Goal: Task Accomplishment & Management: Complete application form

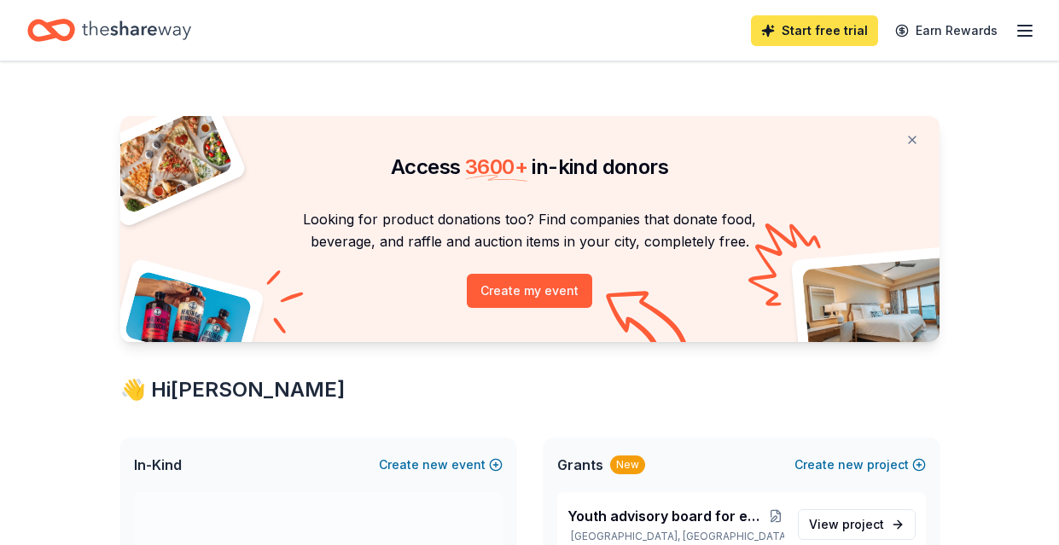
click at [820, 36] on link "Start free trial" at bounding box center [814, 30] width 127 height 31
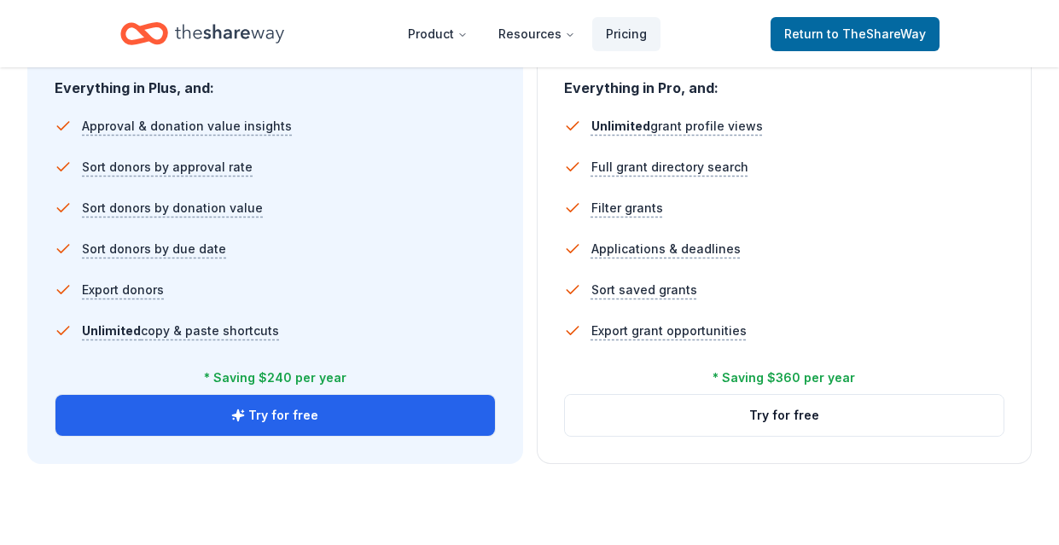
scroll to position [1195, 0]
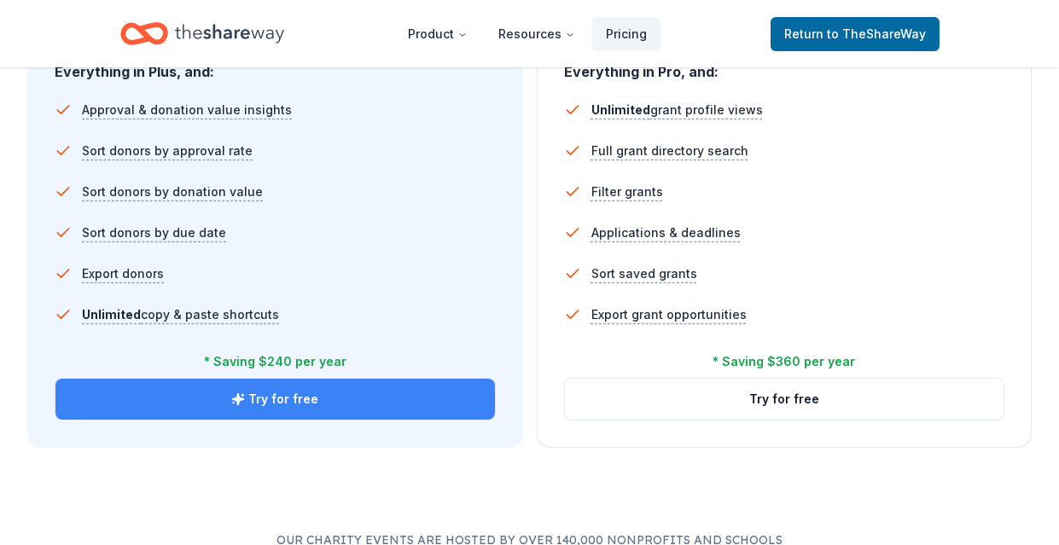
click at [292, 395] on button "Try for free" at bounding box center [274, 399] width 439 height 41
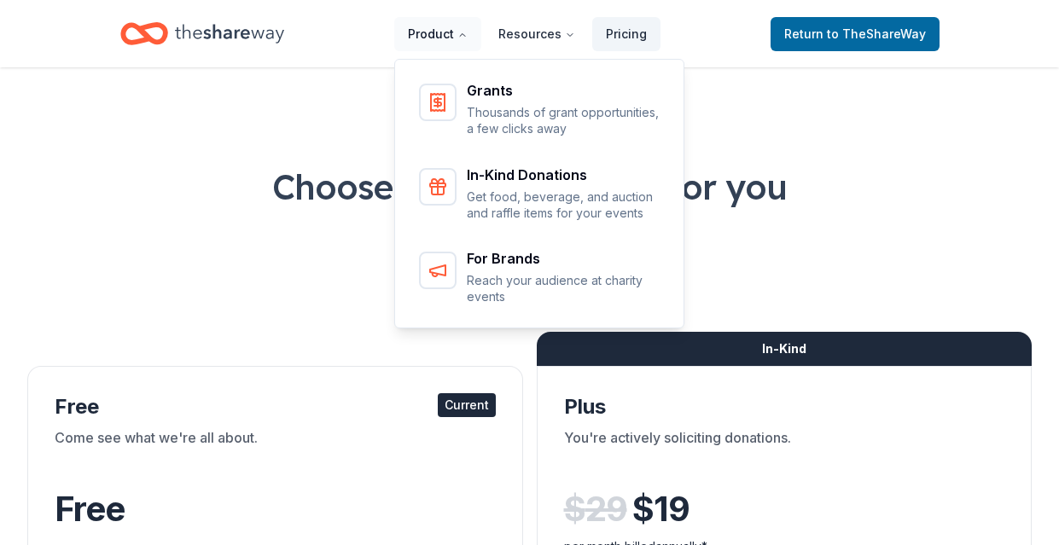
click at [424, 37] on button "Product" at bounding box center [437, 34] width 87 height 34
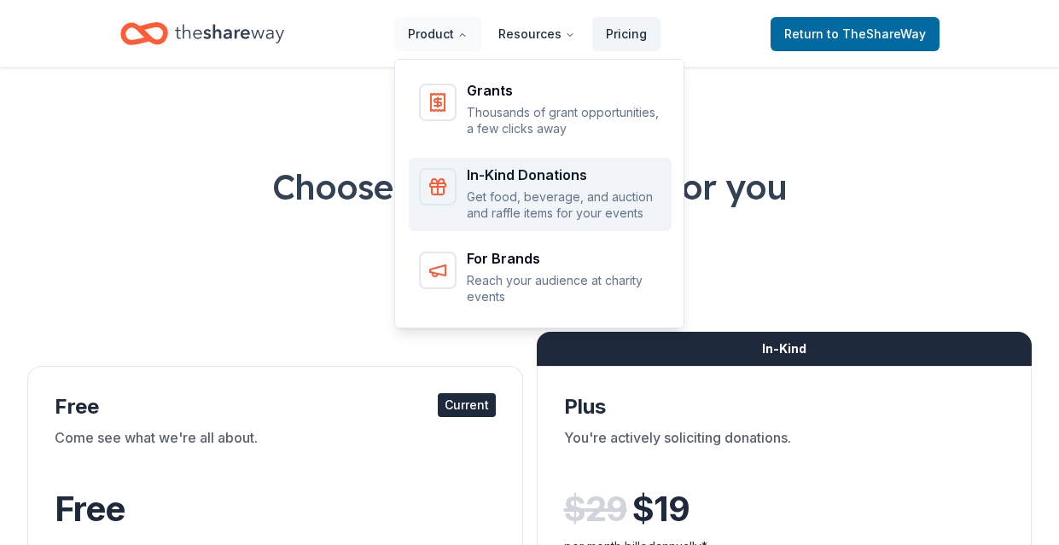
click at [514, 174] on div "In-Kind Donations" at bounding box center [564, 175] width 195 height 14
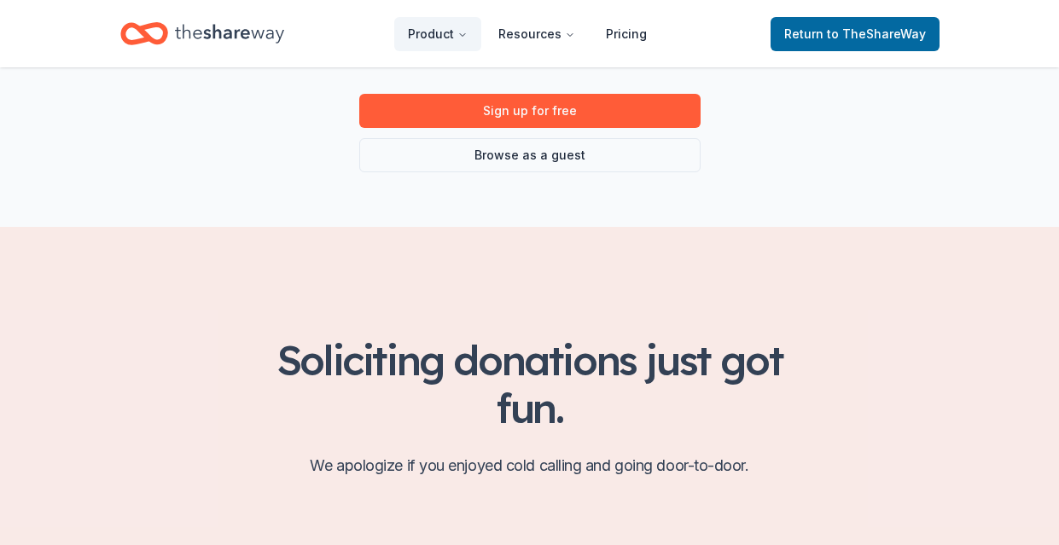
scroll to position [341, 0]
click at [558, 154] on link "Browse as a guest" at bounding box center [529, 154] width 341 height 34
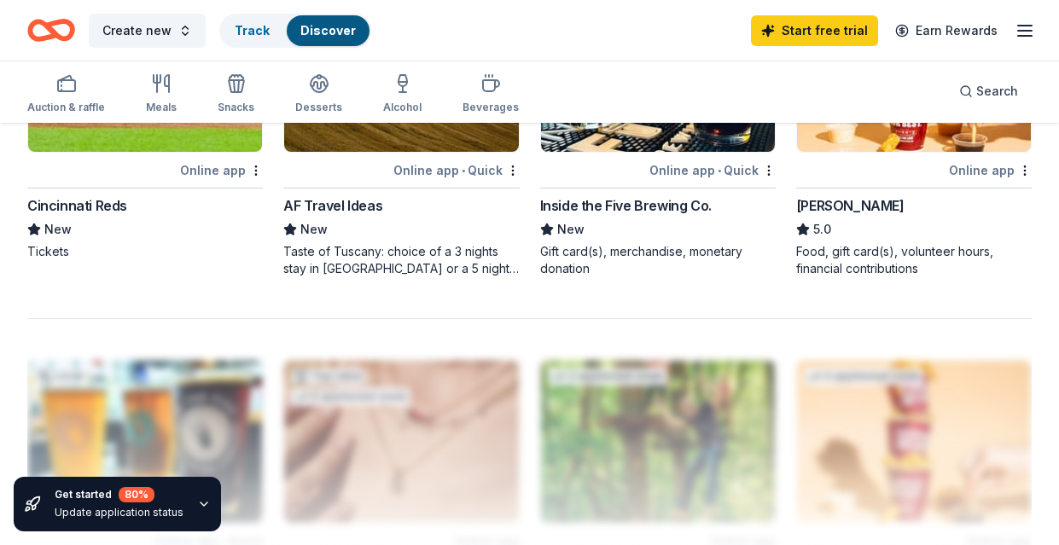
scroll to position [1621, 0]
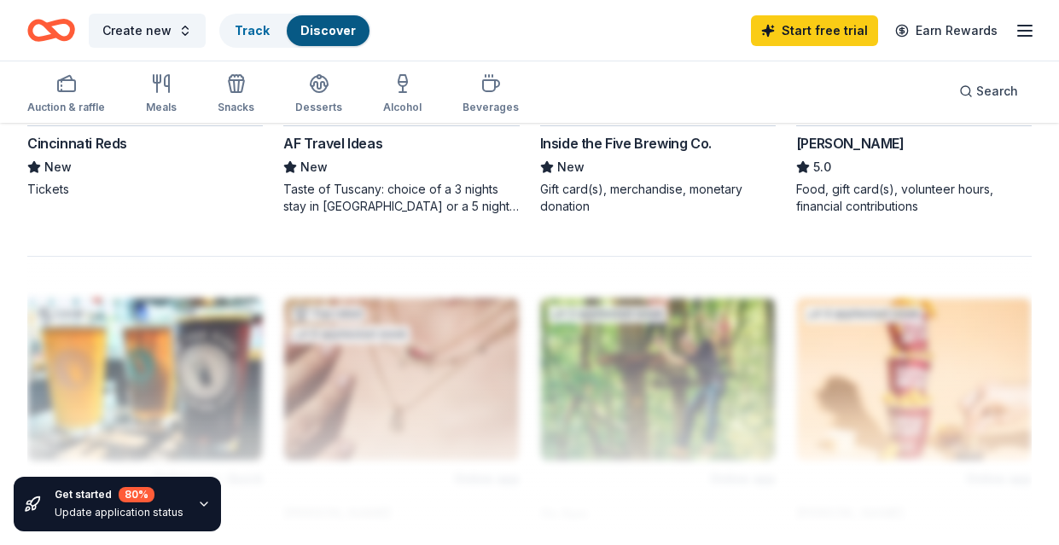
click at [825, 139] on div "Sheetz" at bounding box center [850, 143] width 108 height 20
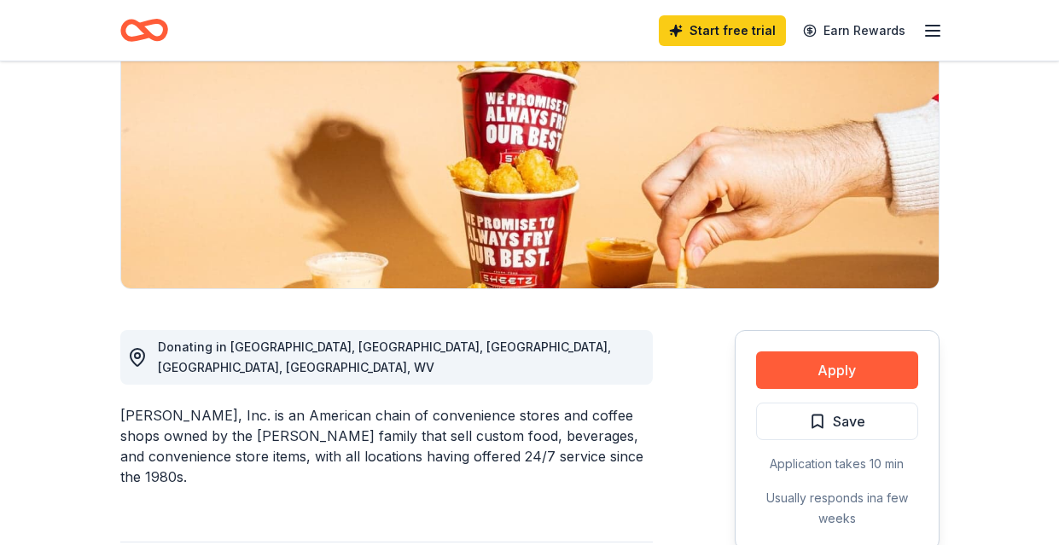
scroll to position [256, 0]
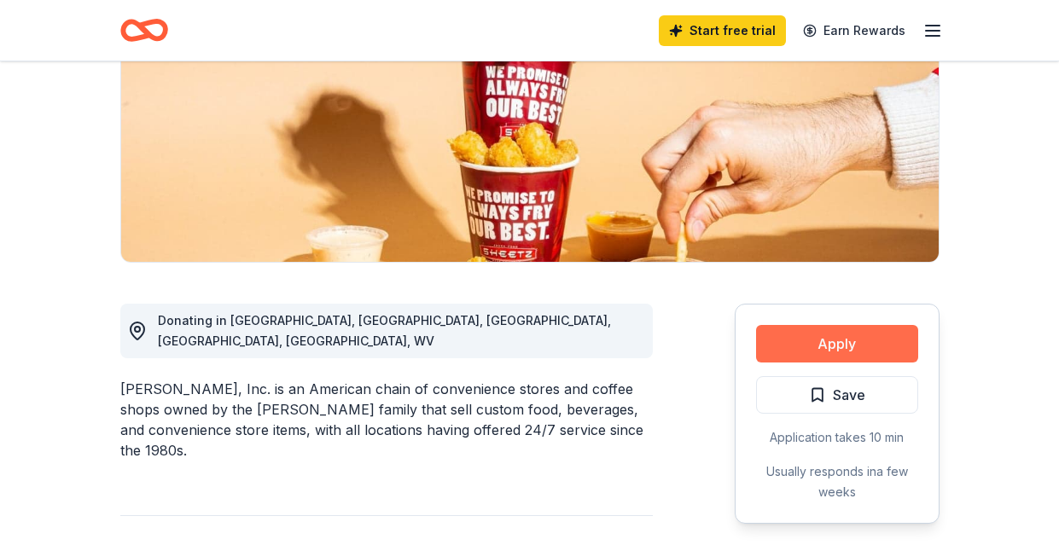
click at [832, 338] on button "Apply" at bounding box center [837, 344] width 162 height 38
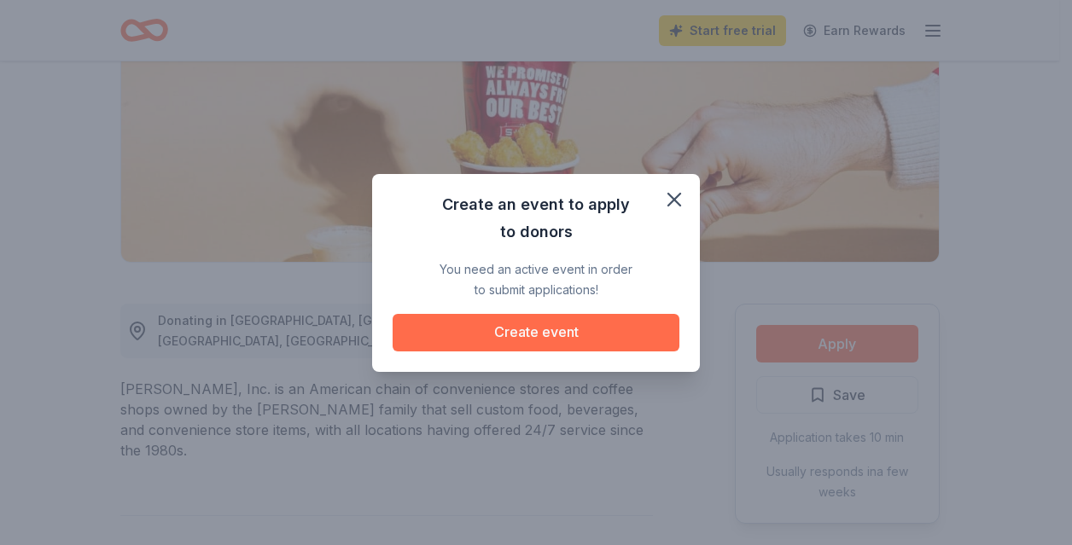
click at [555, 339] on button "Create event" at bounding box center [535, 333] width 287 height 38
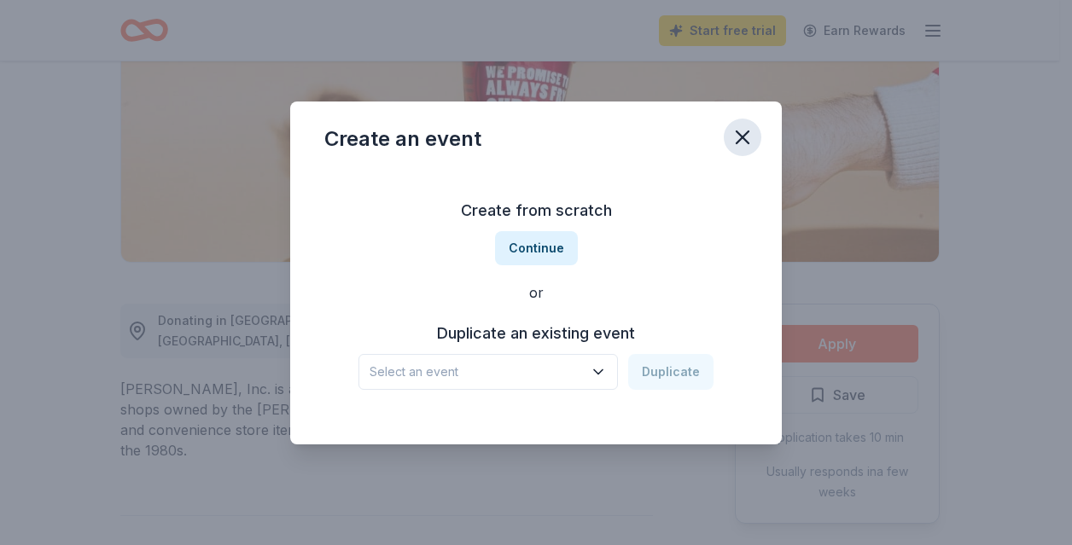
click at [747, 134] on icon "button" at bounding box center [742, 137] width 24 height 24
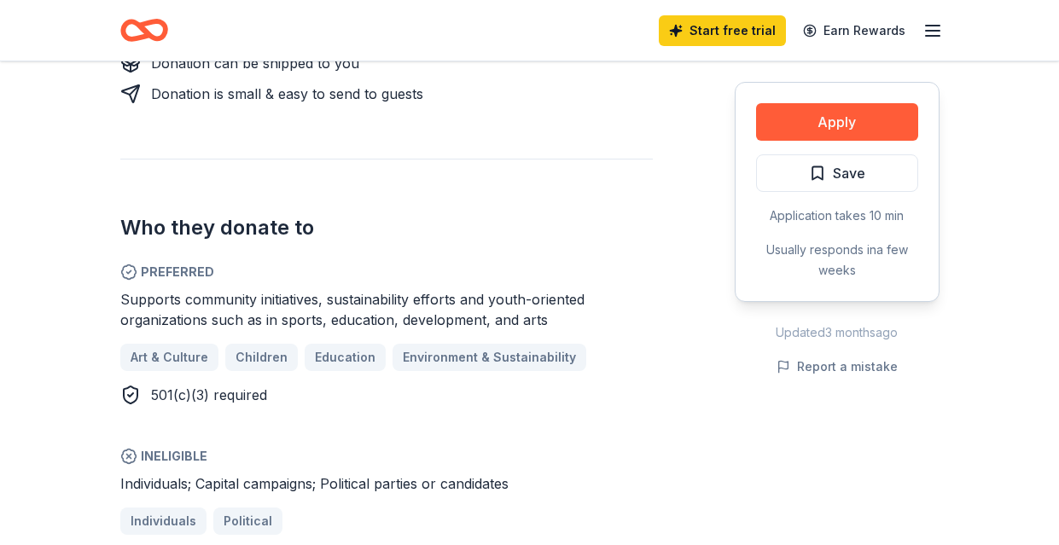
scroll to position [939, 0]
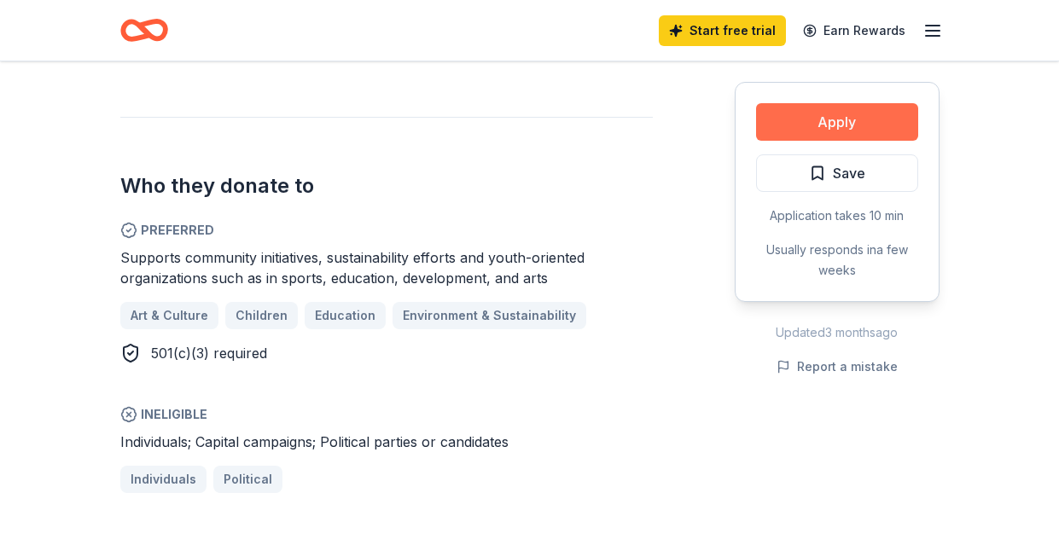
click at [840, 126] on button "Apply" at bounding box center [837, 122] width 162 height 38
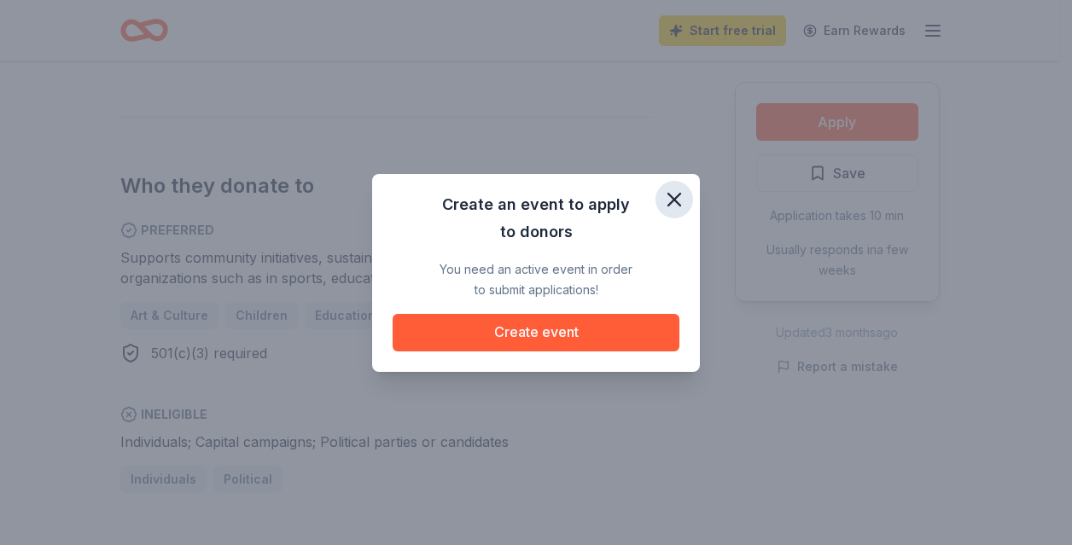
click at [673, 196] on icon "button" at bounding box center [674, 200] width 24 height 24
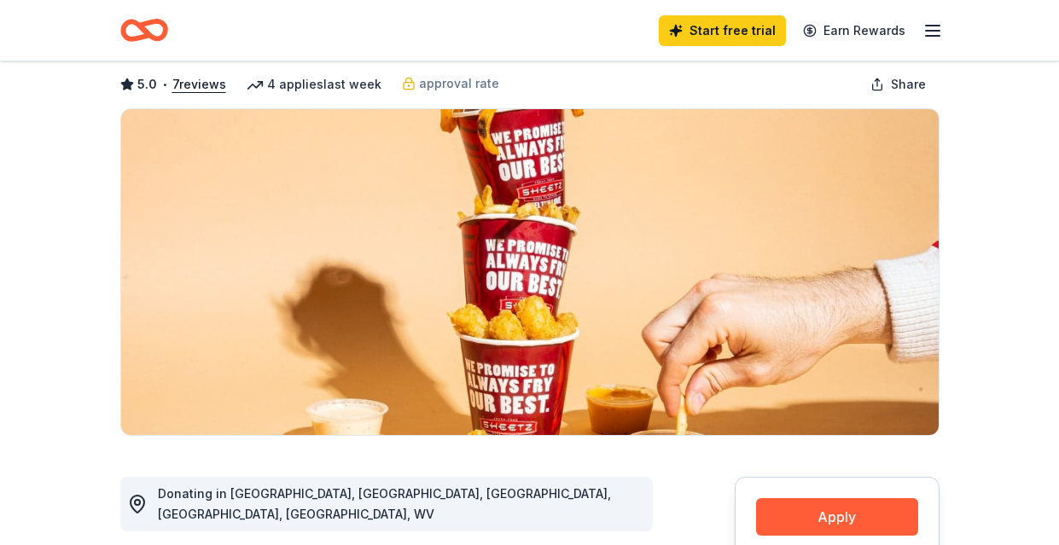
scroll to position [0, 0]
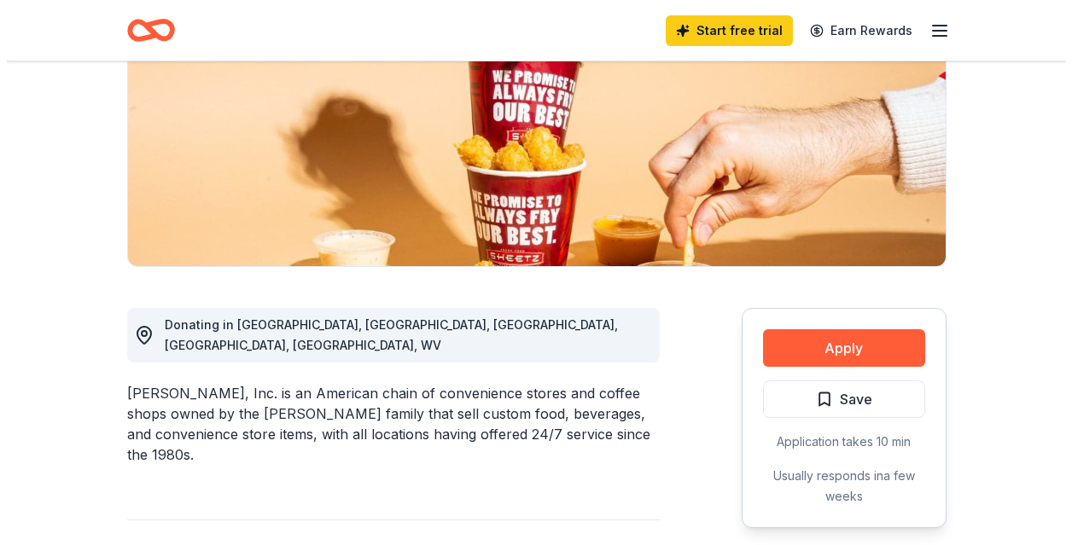
scroll to position [341, 0]
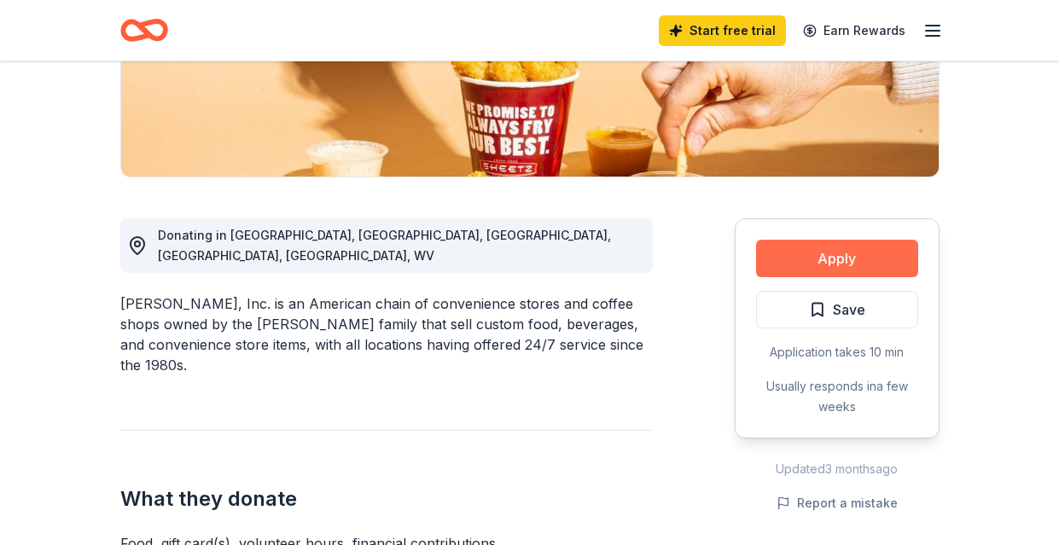
click at [827, 252] on button "Apply" at bounding box center [837, 259] width 162 height 38
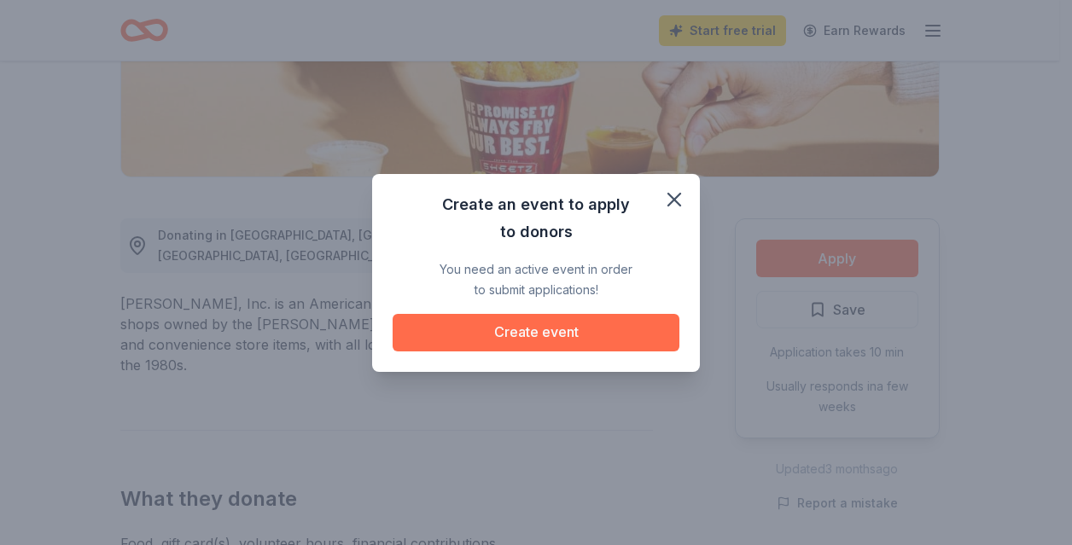
click at [532, 326] on button "Create event" at bounding box center [535, 333] width 287 height 38
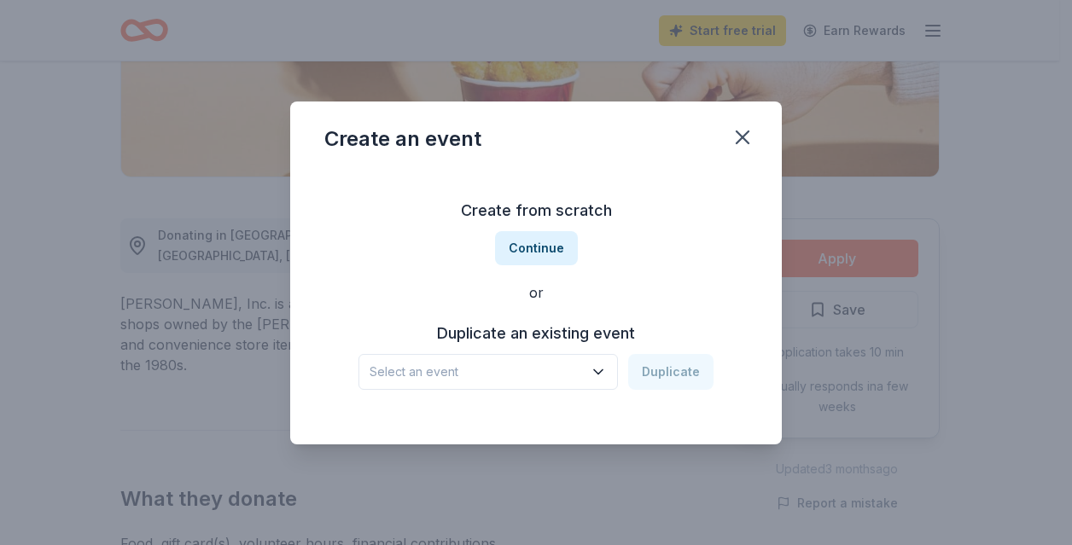
click at [480, 369] on span "Select an event" at bounding box center [475, 372] width 213 height 20
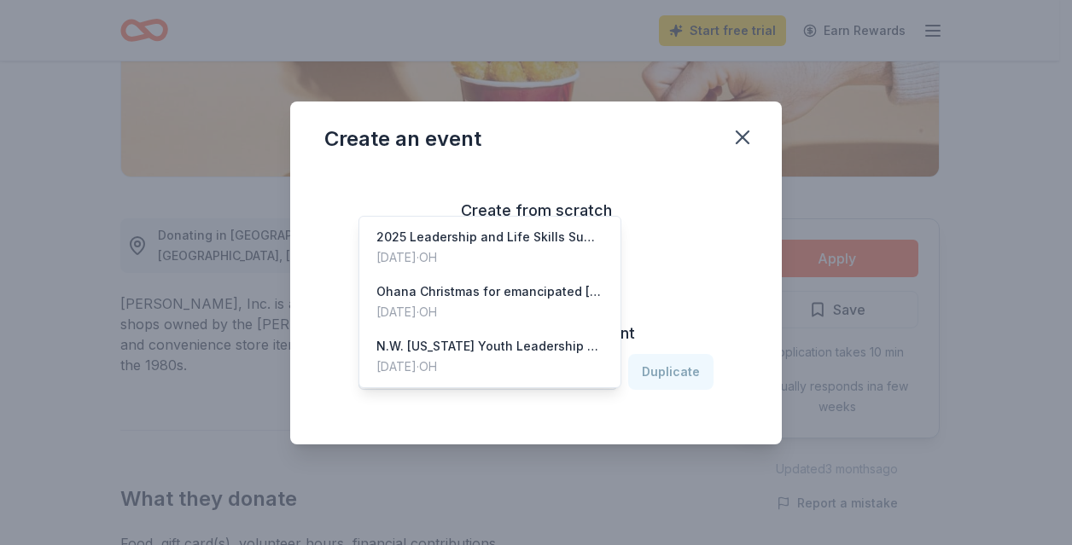
click at [489, 363] on span "Select an event" at bounding box center [475, 372] width 213 height 20
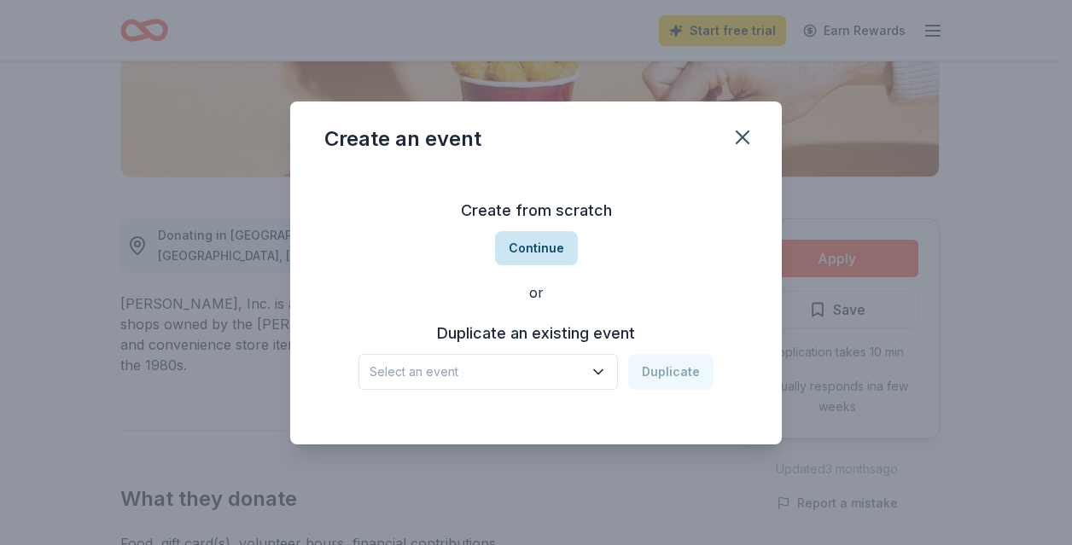
click at [538, 247] on button "Continue" at bounding box center [536, 248] width 83 height 34
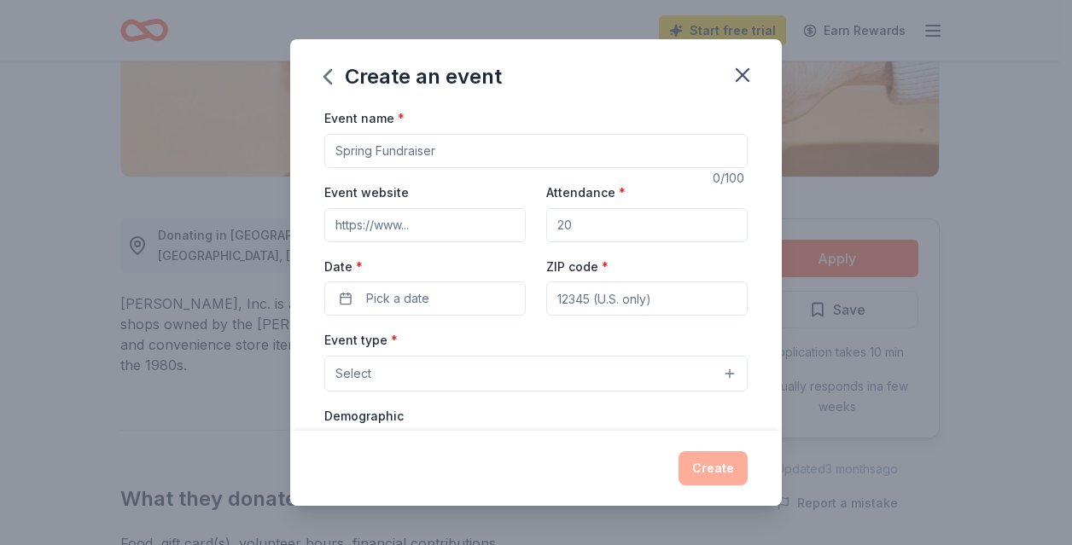
drag, startPoint x: 474, startPoint y: 145, endPoint x: 317, endPoint y: 152, distance: 157.1
click at [317, 152] on div "Event name * 0 /100 Event website Attendance * Date * Pick a date ZIP code * Ev…" at bounding box center [535, 269] width 491 height 323
click at [648, 150] on input "Walgreen Distribution Fundraiser for the Ohana Project Christmas Silent auction" at bounding box center [535, 151] width 423 height 34
type input "Walgreen Distribution Fundraiser for the Ohana Project Christmas Party andSilen…"
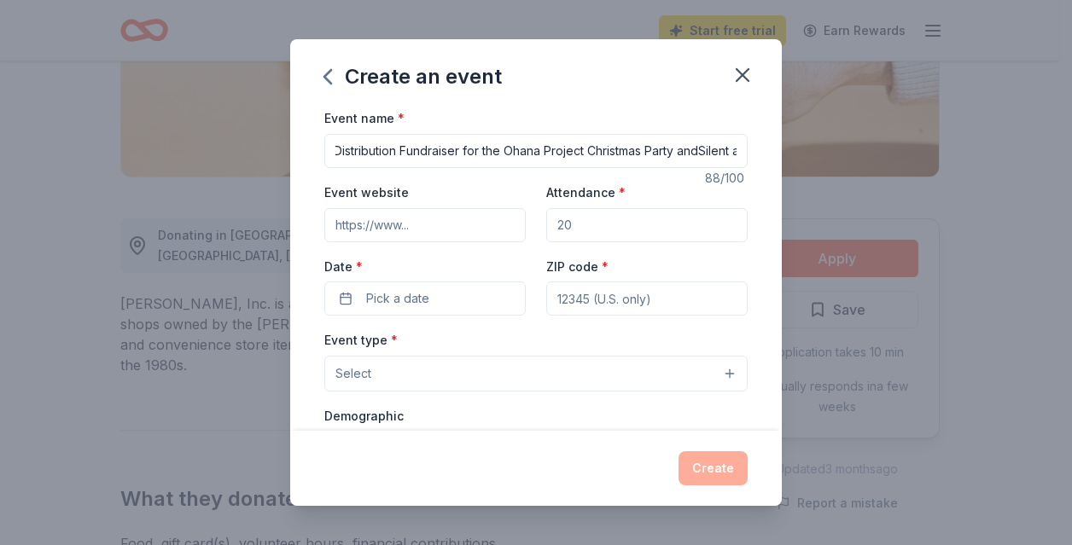
scroll to position [0, 0]
drag, startPoint x: 580, startPoint y: 224, endPoint x: 549, endPoint y: 231, distance: 32.3
click at [538, 230] on div "Event website Attendance * Date * Pick a date ZIP code *" at bounding box center [535, 249] width 423 height 134
type input "900"
click at [481, 294] on button "Pick a date" at bounding box center [424, 299] width 201 height 34
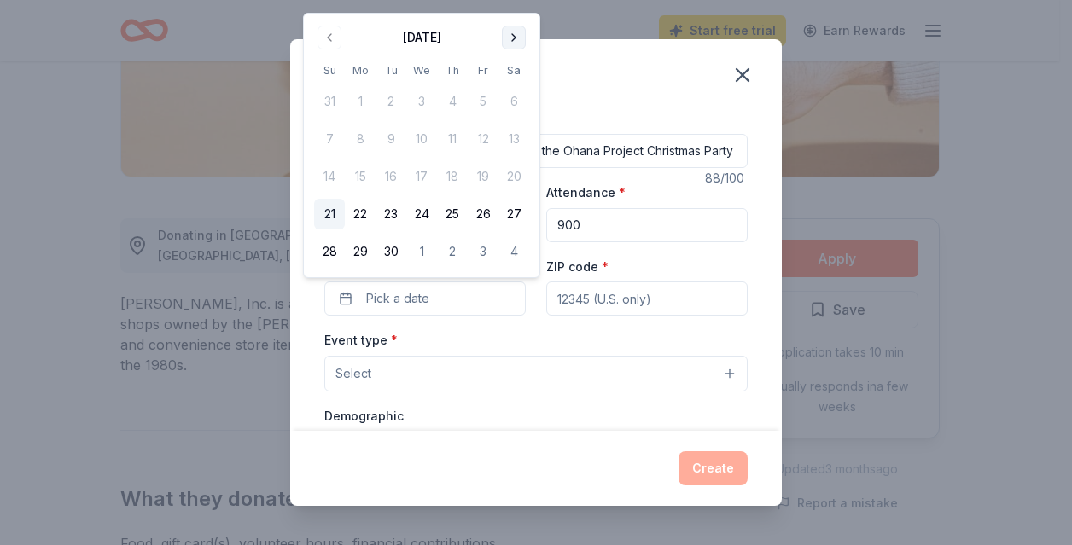
click at [512, 30] on button "Go to next month" at bounding box center [514, 38] width 24 height 24
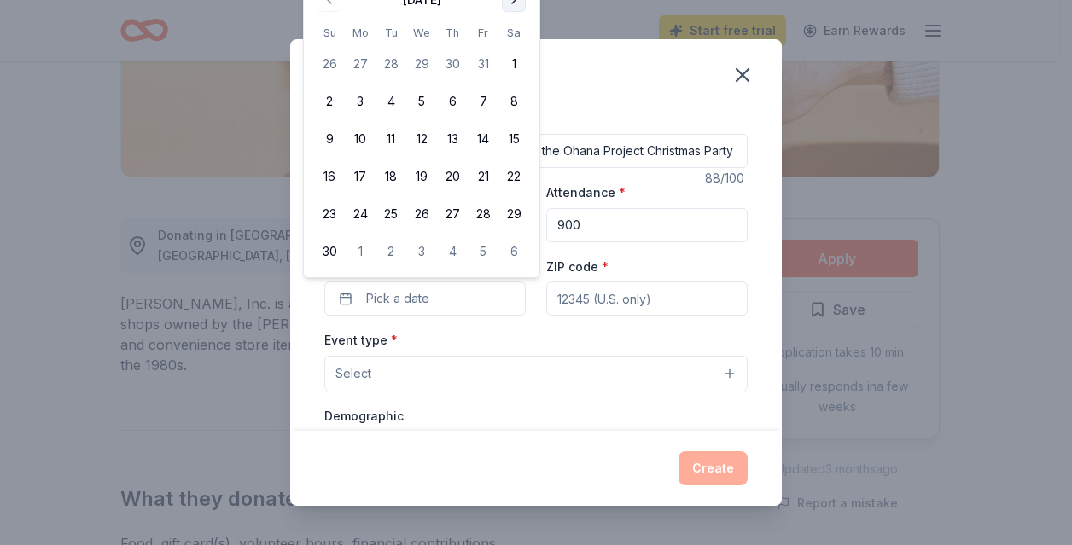
click at [512, 6] on button "Go to next month" at bounding box center [514, 0] width 24 height 24
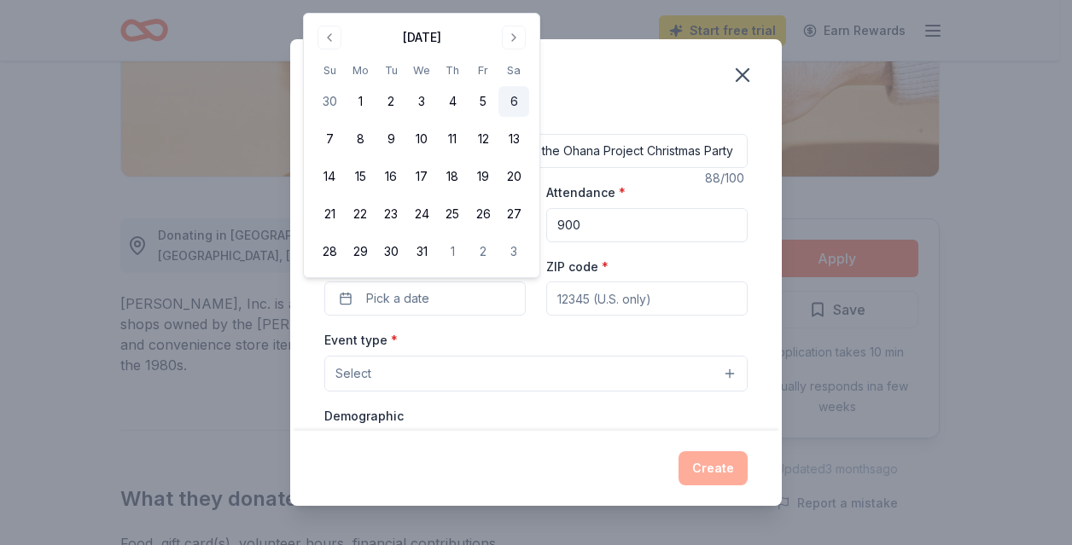
click at [520, 100] on button "6" at bounding box center [513, 101] width 31 height 31
click at [577, 306] on input "ZIP code *" at bounding box center [646, 299] width 201 height 34
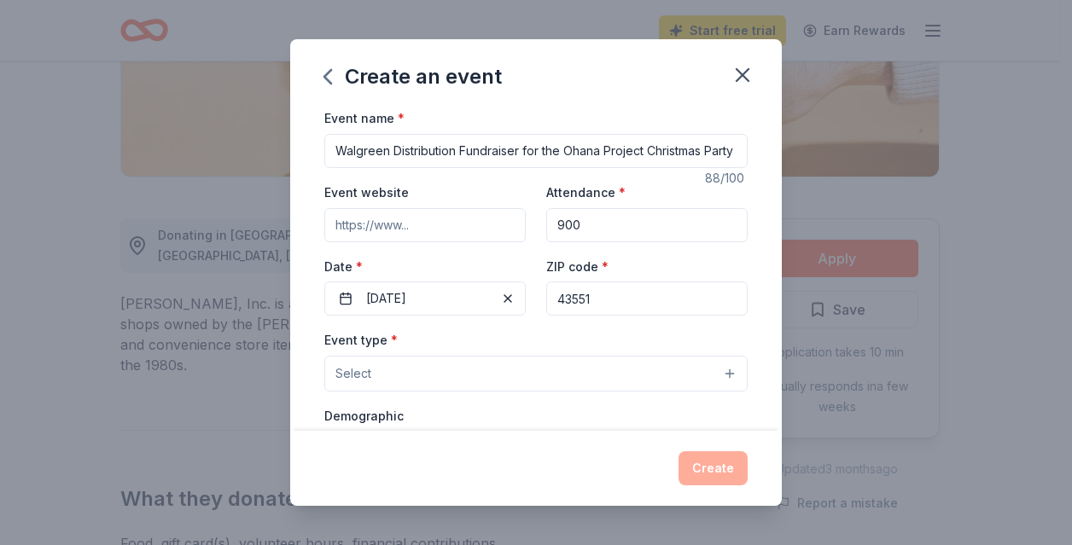
type input "43551"
click at [443, 370] on button "Select" at bounding box center [535, 374] width 423 height 36
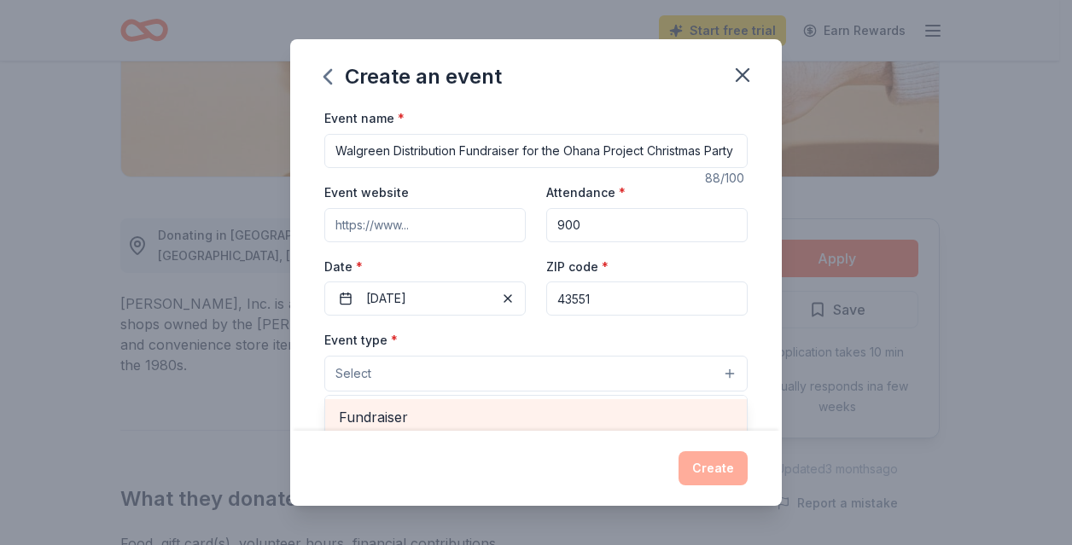
scroll to position [6, 0]
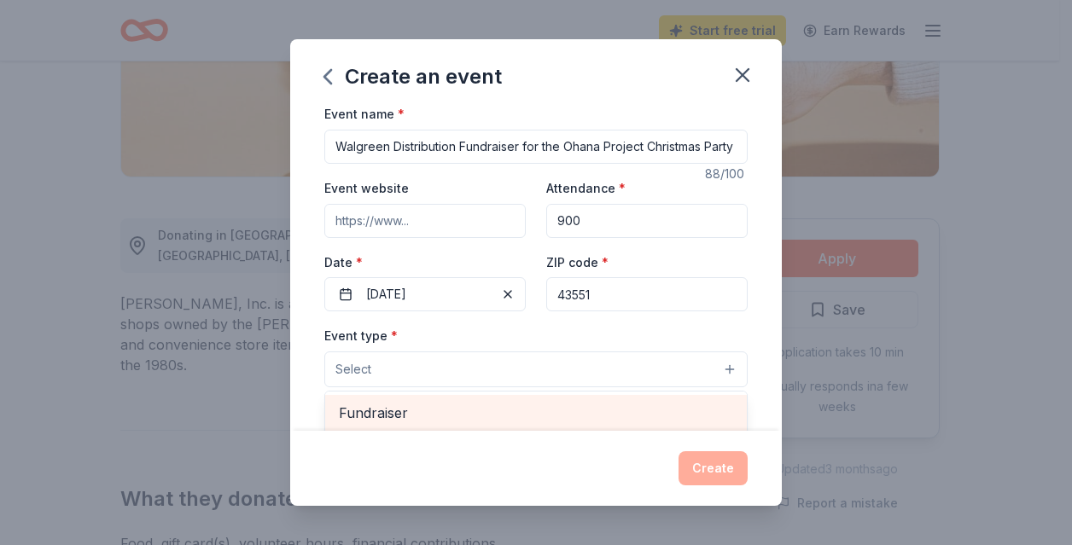
click at [434, 414] on span "Fundraiser" at bounding box center [536, 413] width 394 height 22
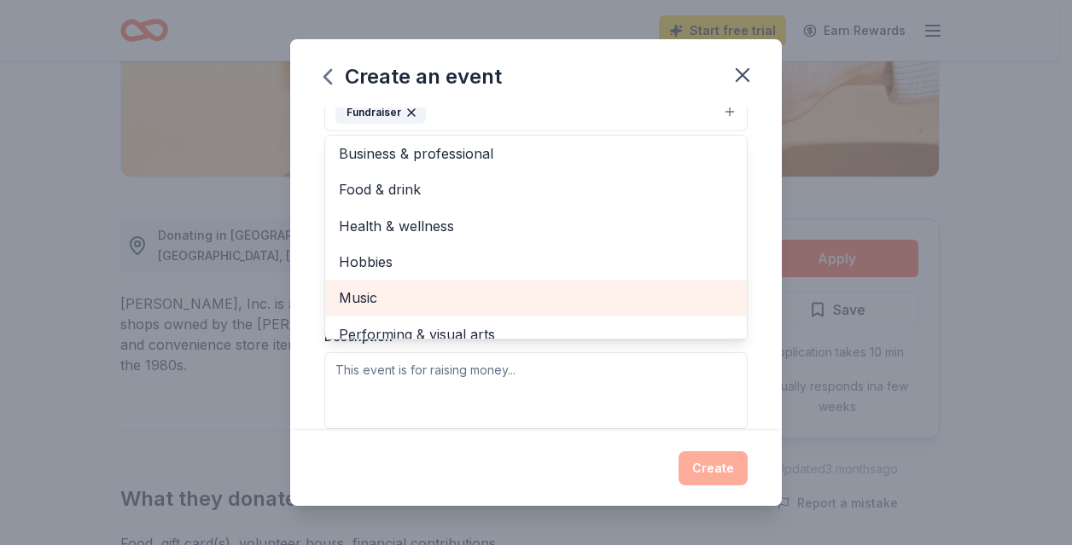
scroll to position [0, 0]
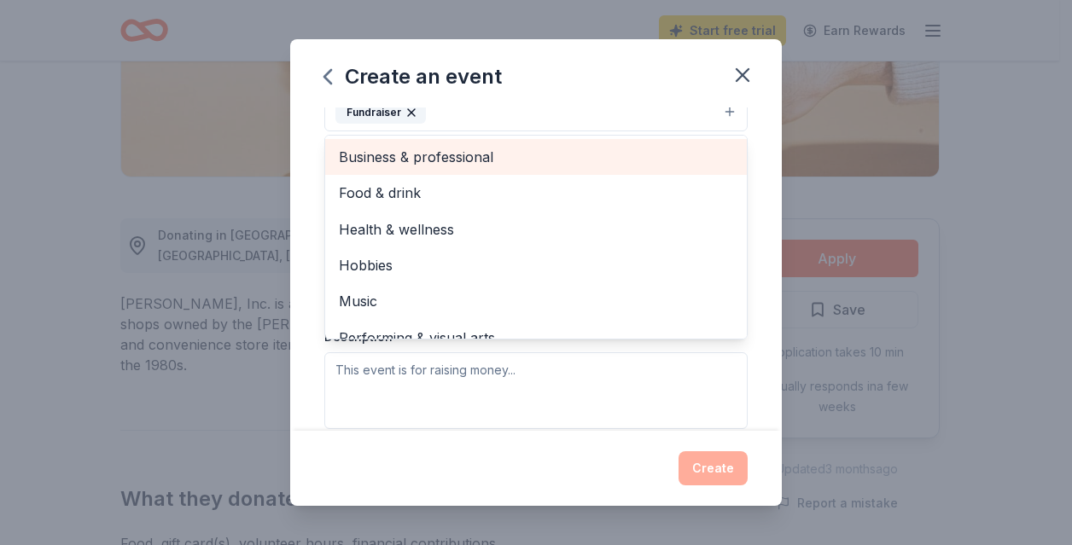
click at [462, 149] on span "Business & professional" at bounding box center [536, 157] width 394 height 22
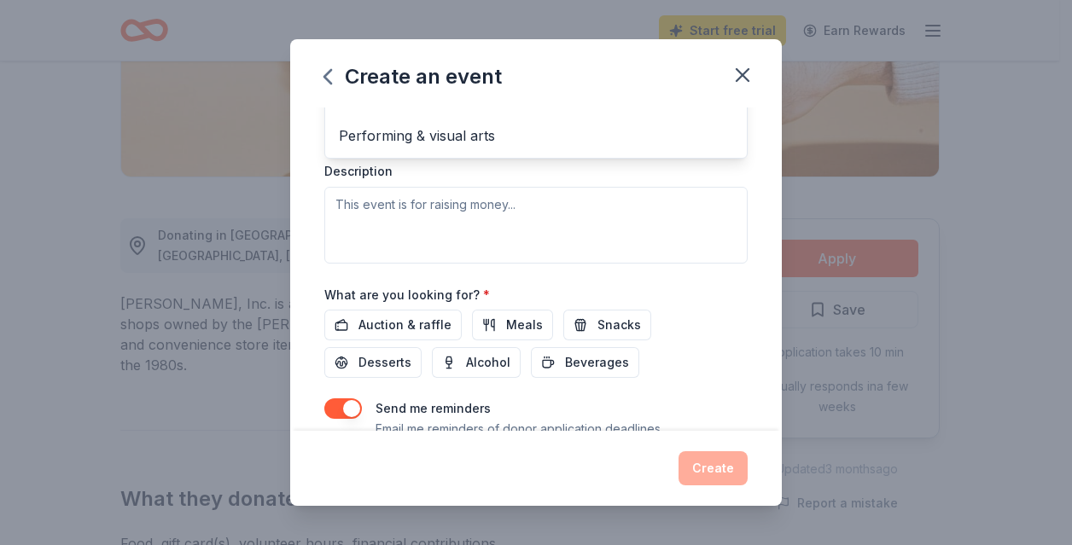
scroll to position [433, 0]
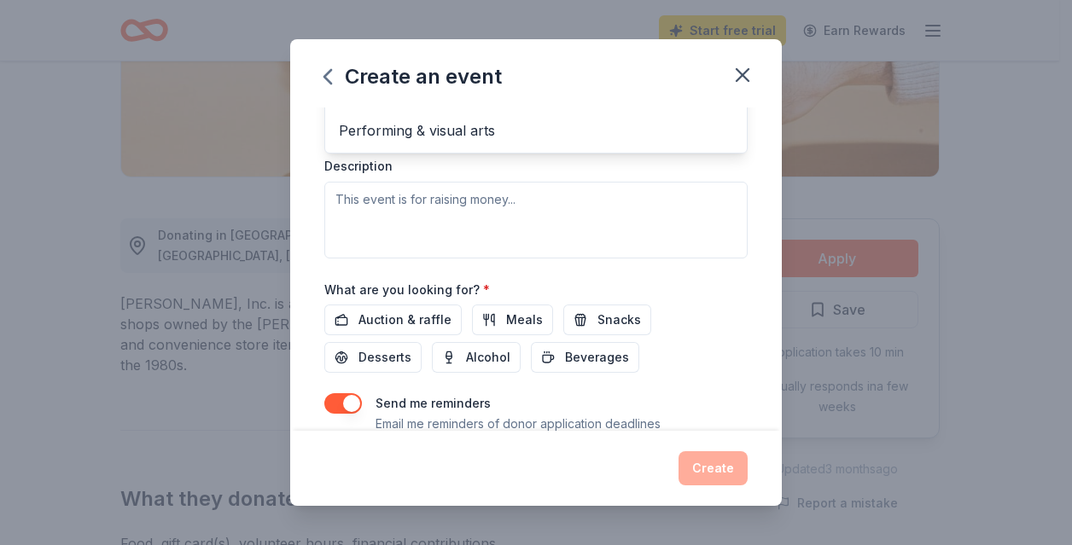
click at [389, 198] on div "Event type * Fundraiser Business & professional Food & drink Health & wellness …" at bounding box center [535, 77] width 423 height 361
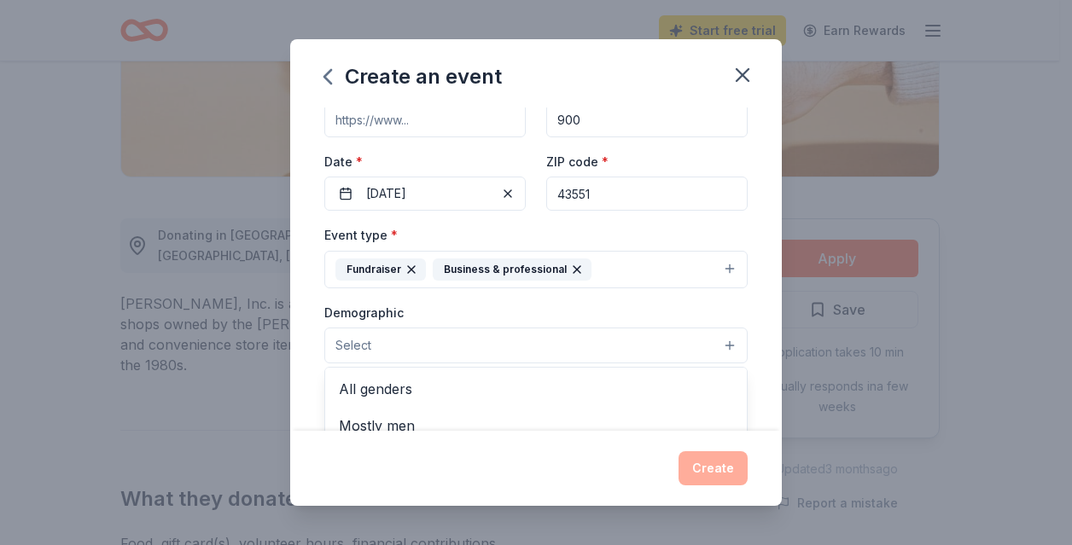
click at [382, 337] on button "Select" at bounding box center [535, 346] width 423 height 36
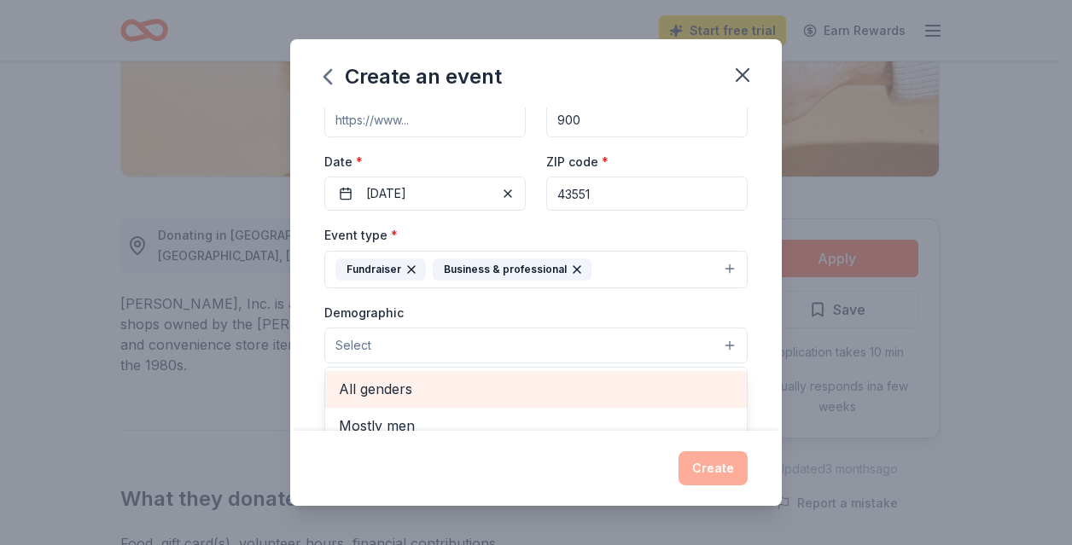
click at [387, 382] on span "All genders" at bounding box center [536, 389] width 394 height 22
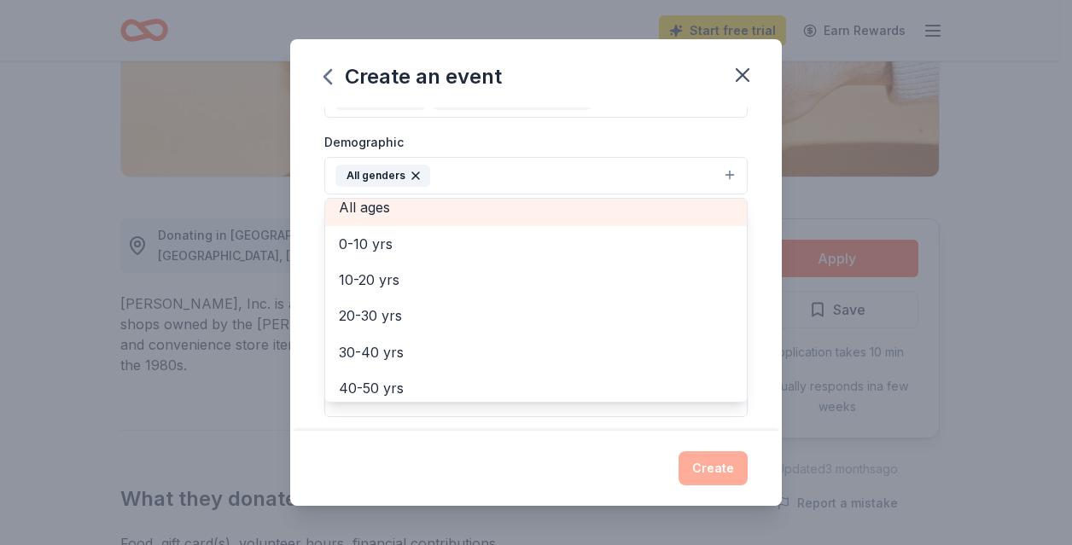
scroll to position [40, 0]
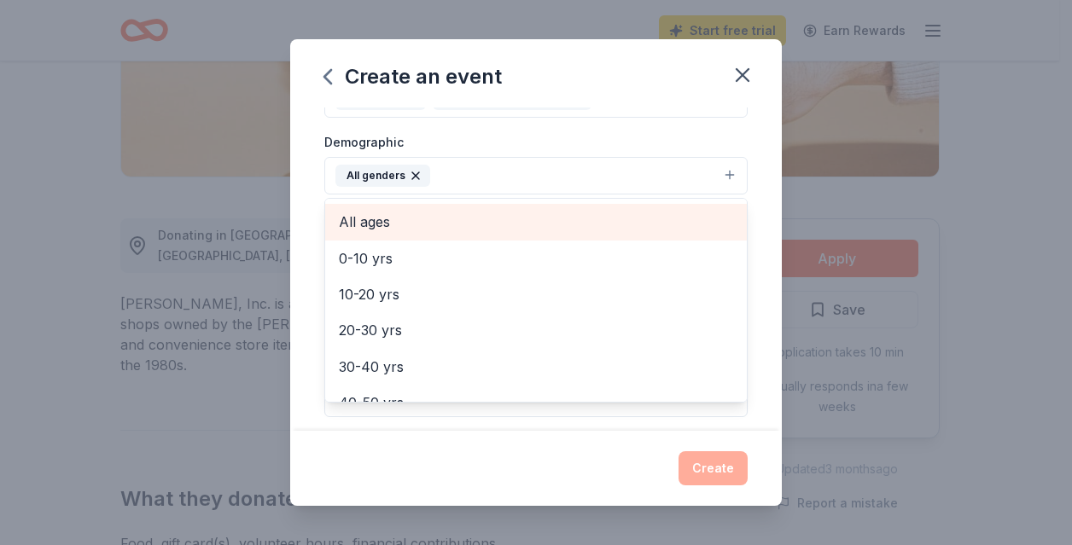
click at [370, 215] on span "All ages" at bounding box center [536, 222] width 394 height 22
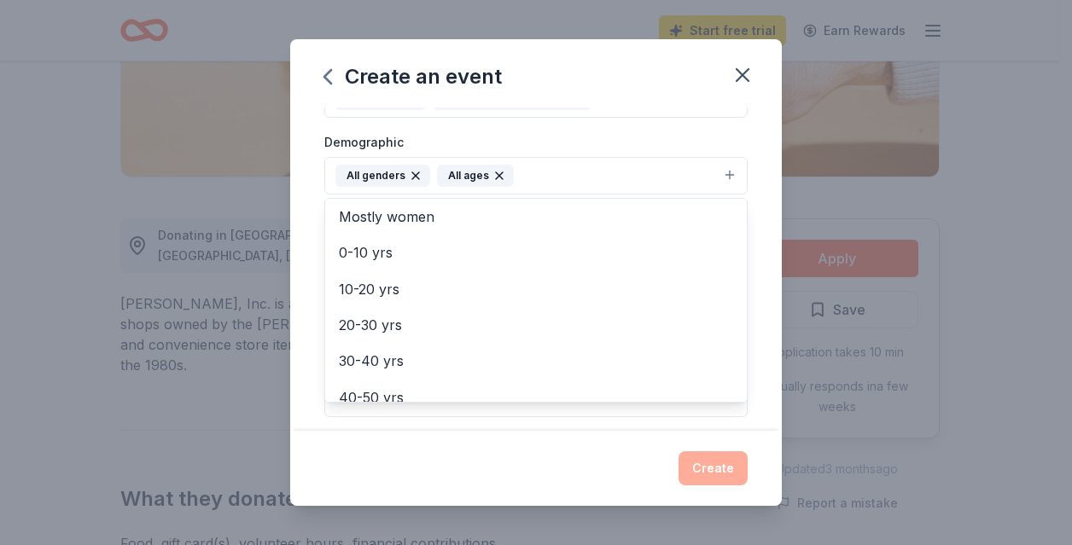
click at [495, 450] on div "Create an event Event name * Walgreen Distribution Fundraiser for the Ohana Pro…" at bounding box center [535, 272] width 491 height 466
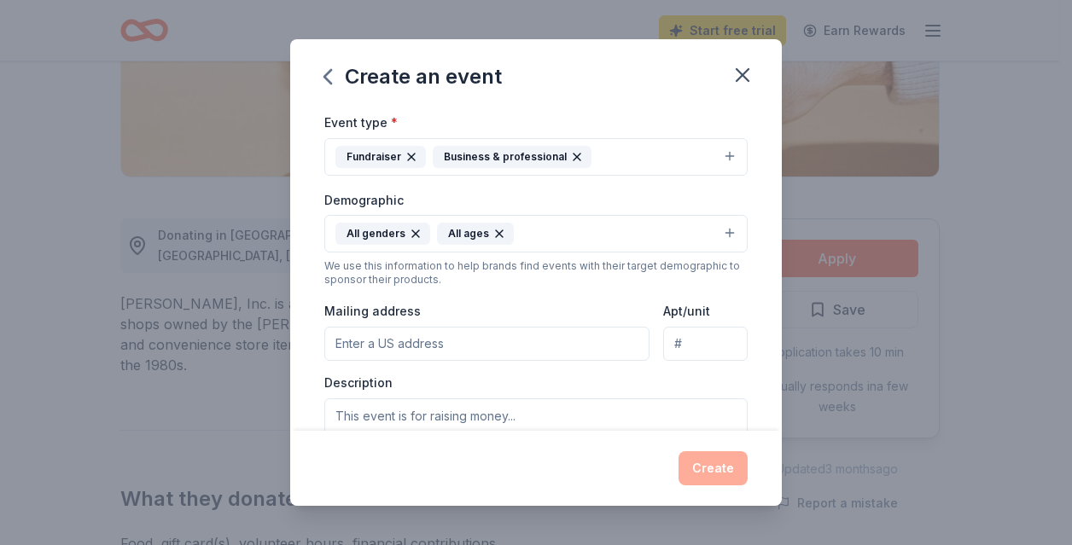
scroll to position [20, 0]
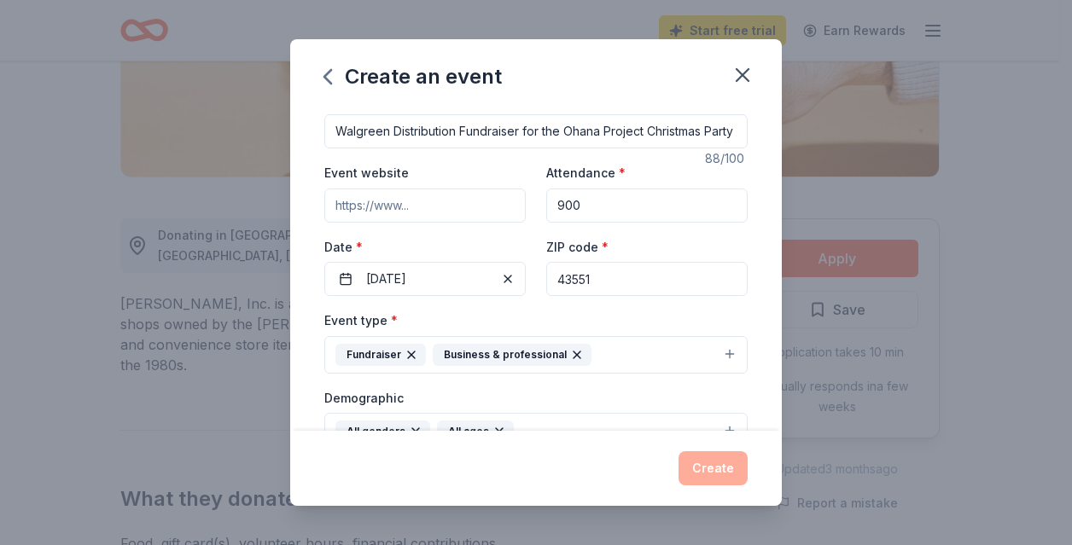
drag, startPoint x: 395, startPoint y: 205, endPoint x: 224, endPoint y: 208, distance: 171.5
click at [222, 208] on div "Create an event Event name * Walgreen Distribution Fundraiser for the Ohana Pro…" at bounding box center [536, 272] width 1072 height 545
type input "theohanaproject.org"
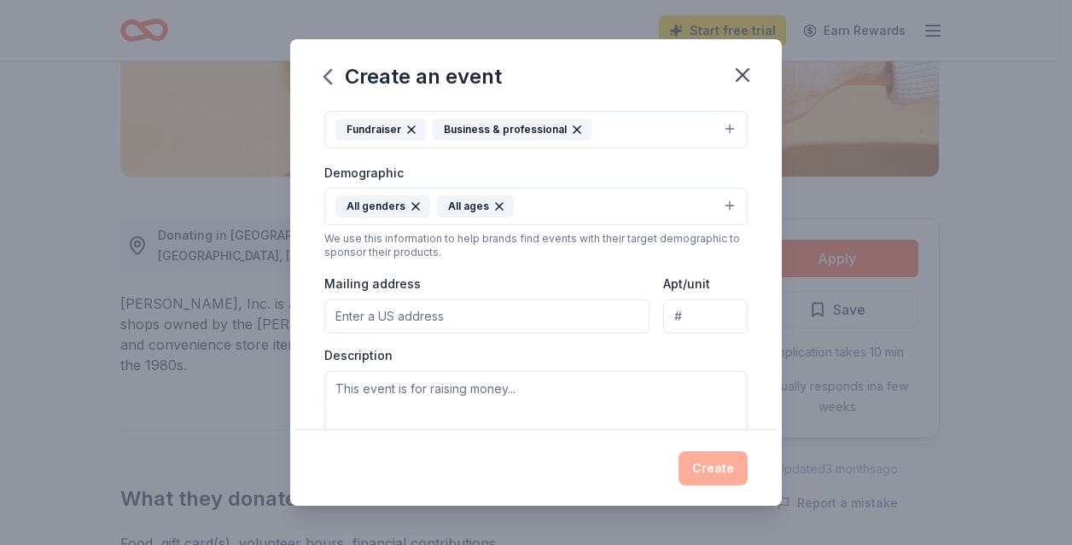
scroll to position [276, 0]
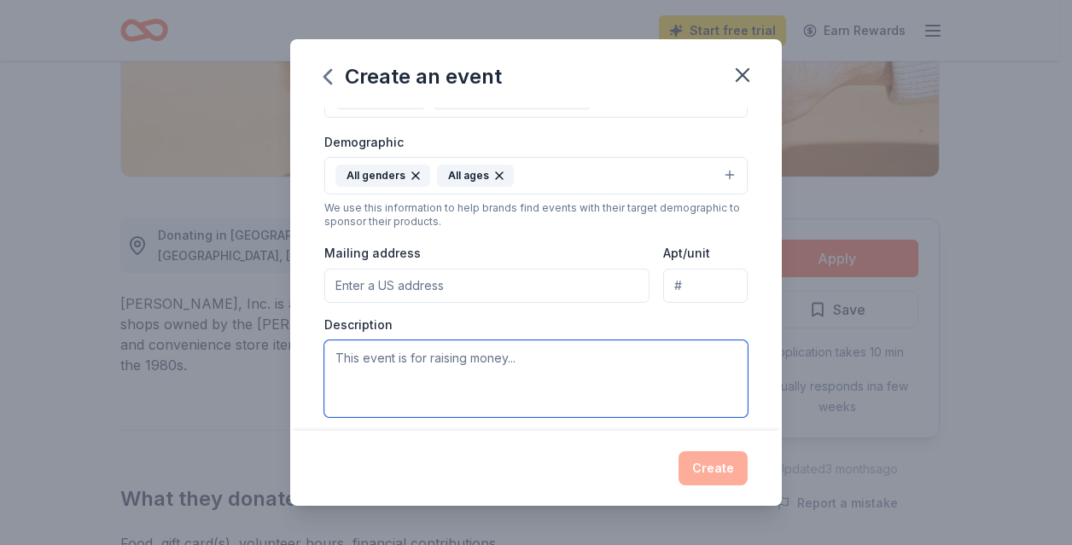
click at [542, 358] on textarea at bounding box center [535, 378] width 423 height 77
drag, startPoint x: 544, startPoint y: 357, endPoint x: 280, endPoint y: 369, distance: 263.9
click at [280, 369] on div "Create an event Event name * Walgreen Distribution Fundraiser for the Ohana Pro…" at bounding box center [536, 272] width 1072 height 545
paste textarea "On behalf of Walgreens Distribution, we are reaching out to request your suppor…"
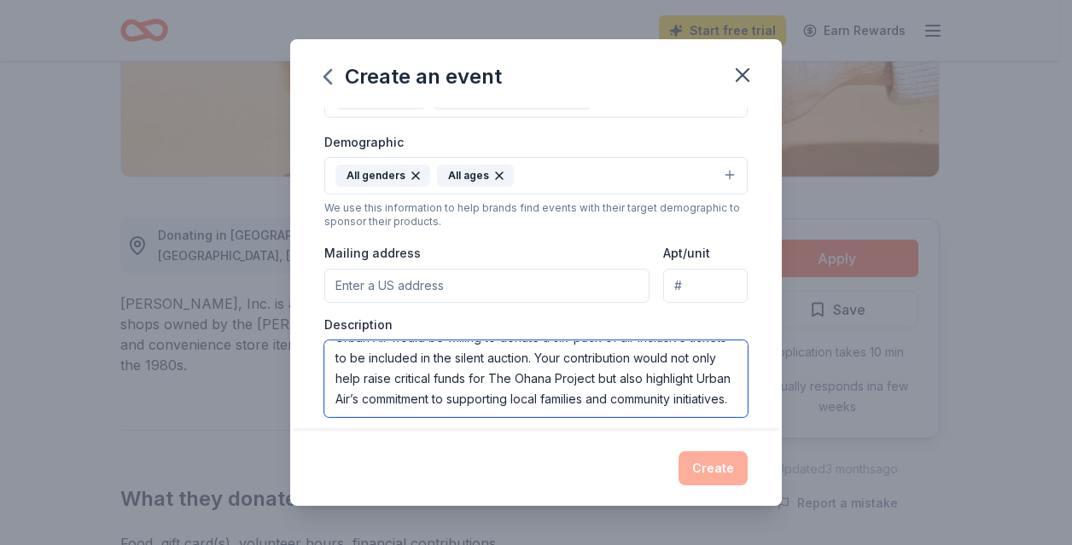
scroll to position [287, 0]
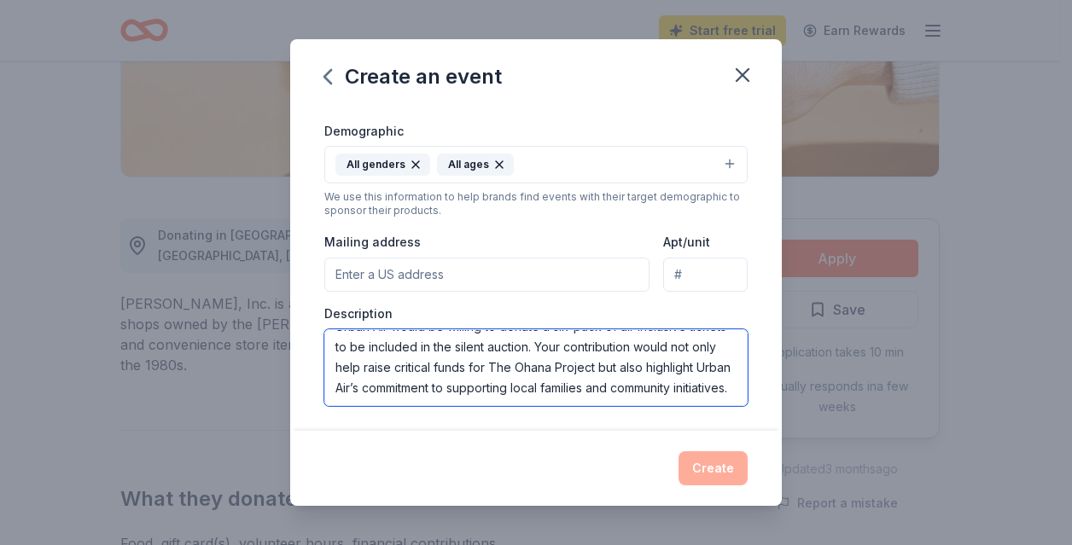
drag, startPoint x: 371, startPoint y: 408, endPoint x: 375, endPoint y: 375, distance: 33.5
click at [375, 375] on textarea "On behalf of Walgreens Distribution, we are reaching out to request your suppor…" at bounding box center [535, 367] width 423 height 77
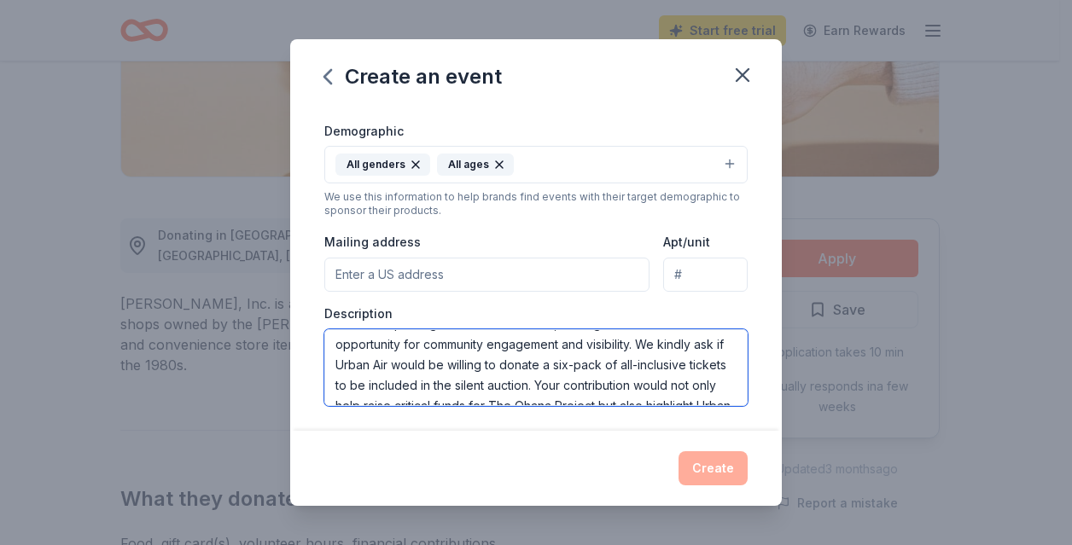
scroll to position [119, 0]
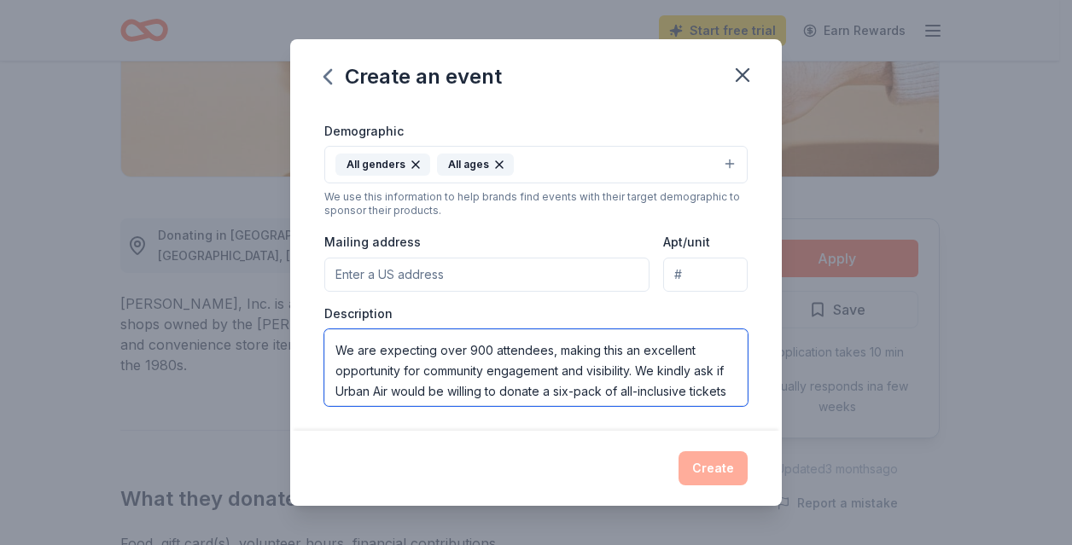
click at [409, 382] on textarea "On behalf of Walgreens Distribution, we are reaching out to request your suppor…" at bounding box center [535, 367] width 423 height 77
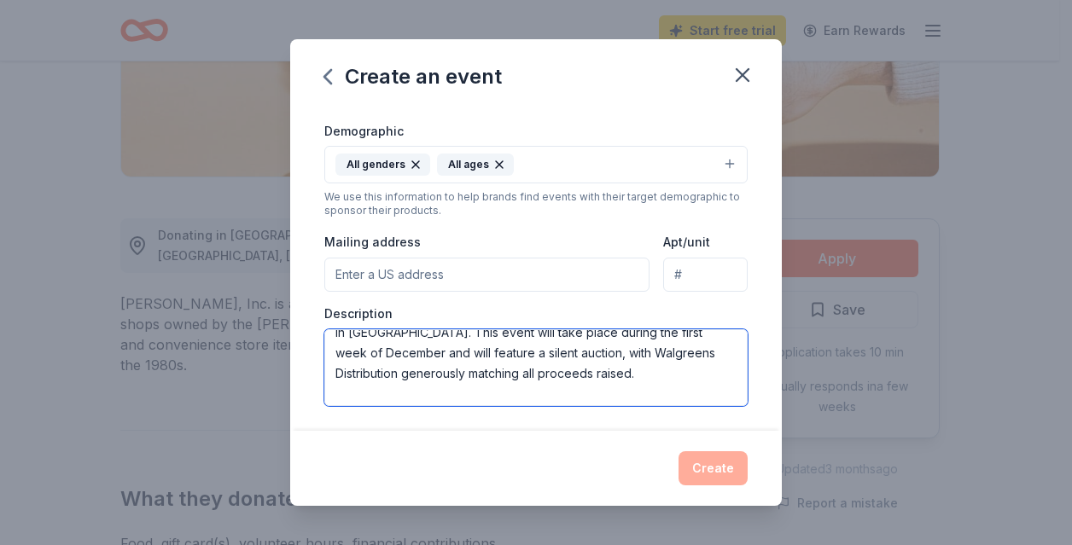
scroll to position [0, 0]
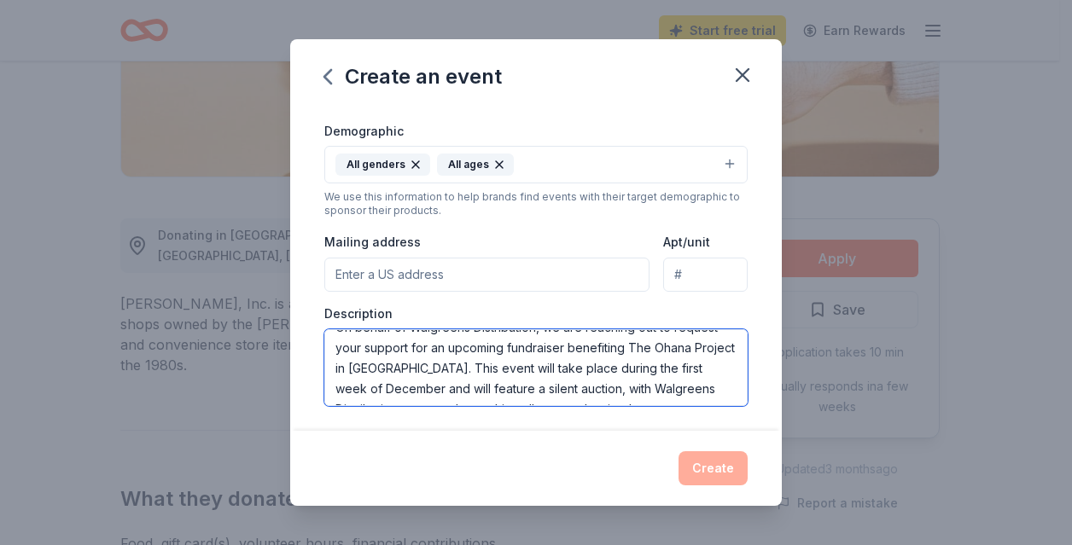
drag, startPoint x: 424, startPoint y: 390, endPoint x: 386, endPoint y: 390, distance: 38.4
click at [386, 390] on textarea "On behalf of Walgreens Distribution, we are reaching out to request your suppor…" at bounding box center [535, 367] width 423 height 77
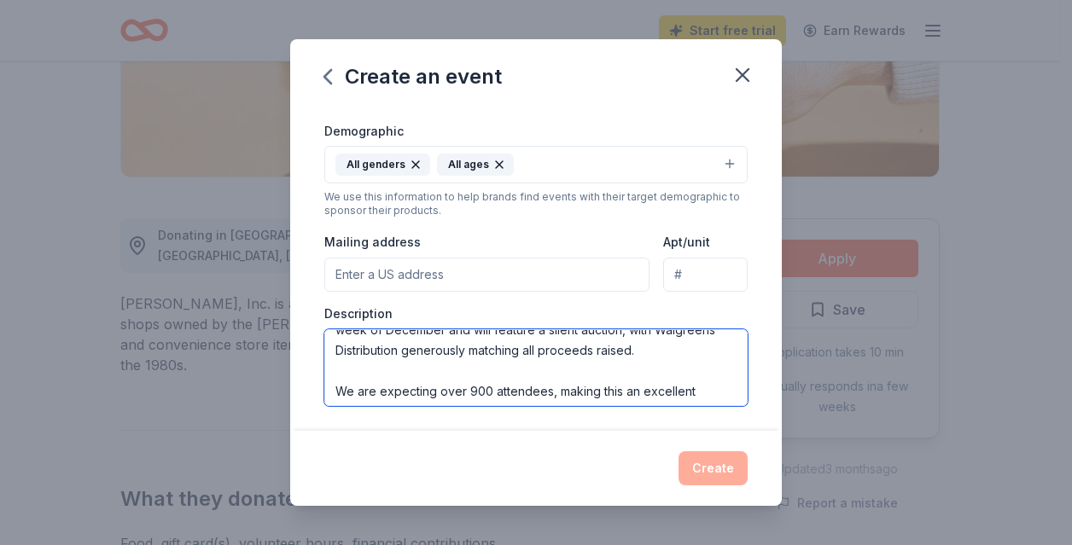
scroll to position [108, 0]
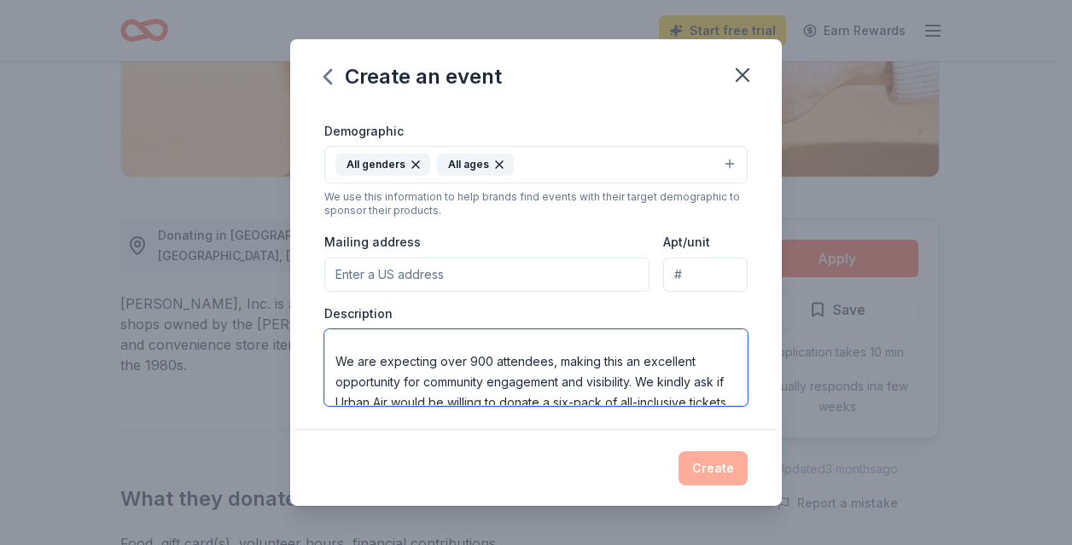
click at [389, 384] on textarea "On behalf of Walgreens Distribution, we are reaching out to request your suppor…" at bounding box center [535, 367] width 423 height 77
click at [428, 394] on textarea "On behalf of Walgreens Distribution, we are reaching out to request your suppor…" at bounding box center [535, 367] width 423 height 77
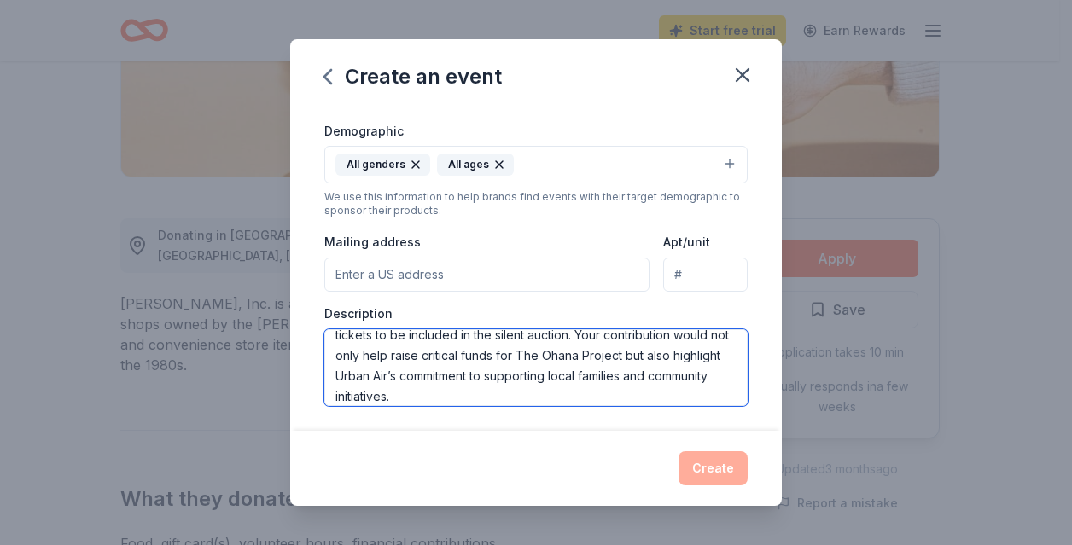
click at [582, 393] on textarea "On behalf of Walgreens Distribution, we are reaching out to request your suppor…" at bounding box center [535, 367] width 423 height 77
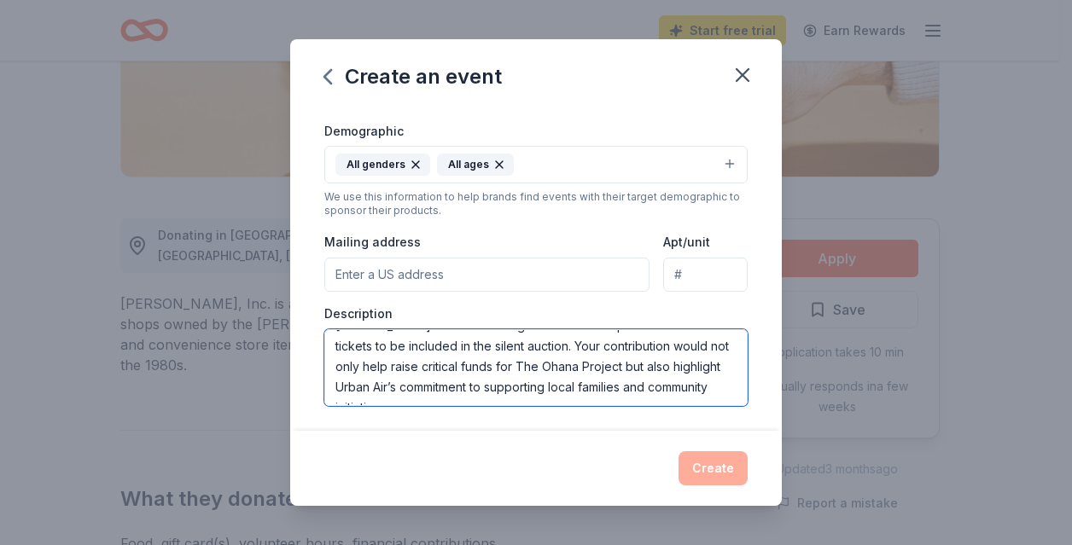
scroll to position [196, 0]
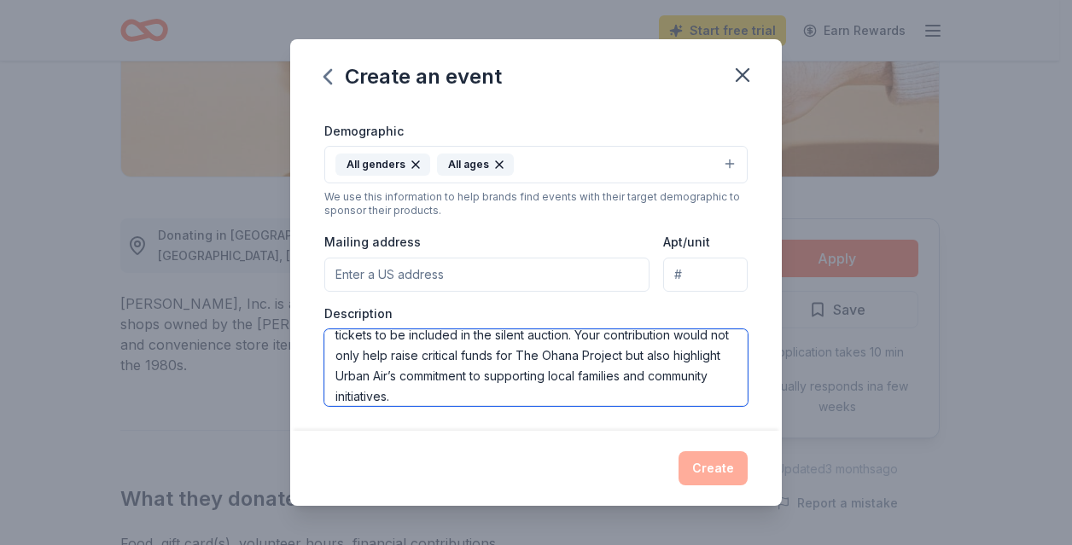
click at [614, 362] on textarea "On behalf of Walgreens Distribution, we are reaching out to request your suppor…" at bounding box center [535, 367] width 423 height 77
click at [451, 375] on textarea "On behalf of Walgreens Distribution, we are reaching out to request your suppor…" at bounding box center [535, 367] width 423 height 77
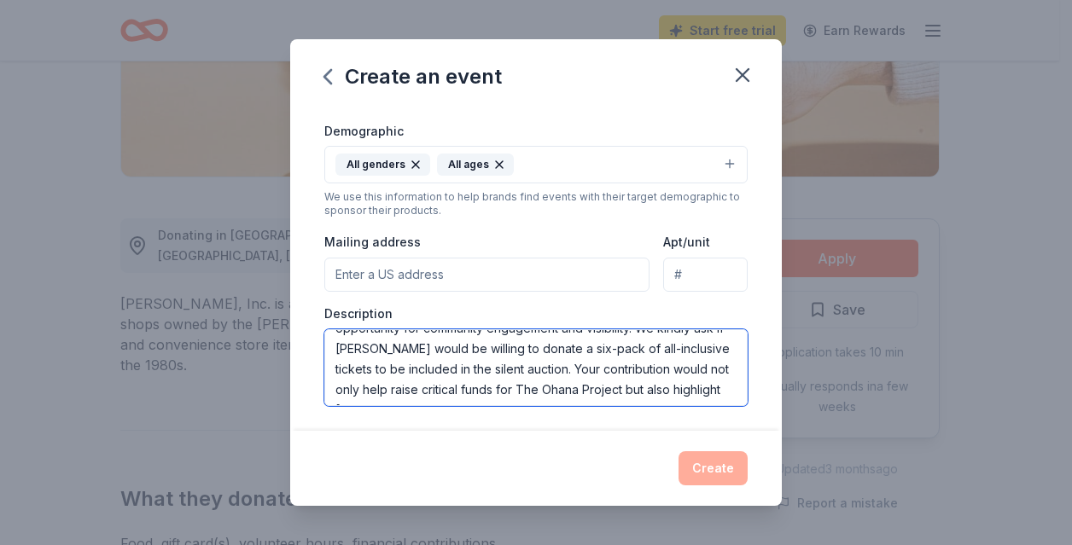
click at [374, 371] on textarea "On behalf of Walgreens Distribution, we are reaching out to request your suppor…" at bounding box center [535, 367] width 423 height 77
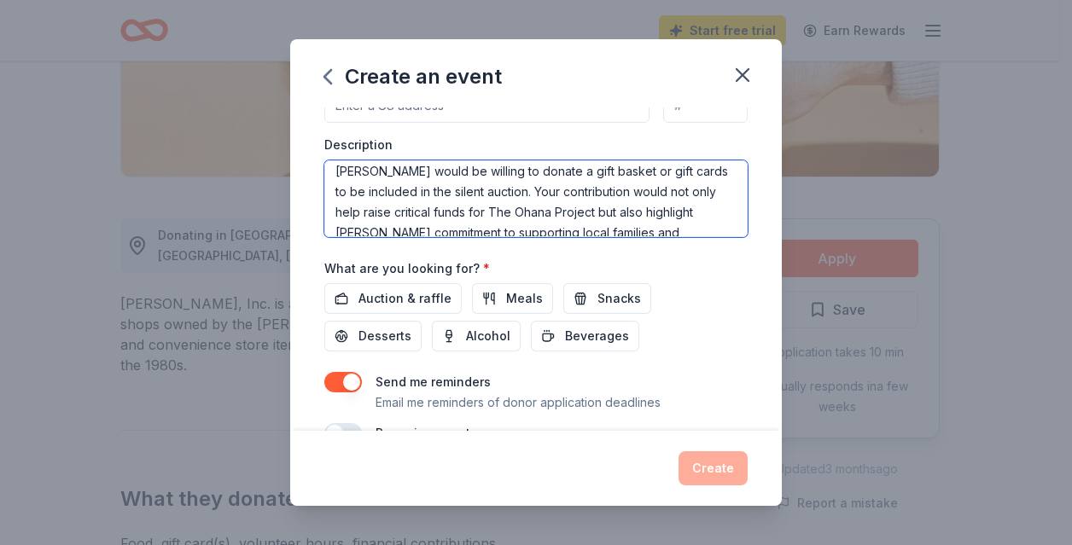
scroll to position [457, 0]
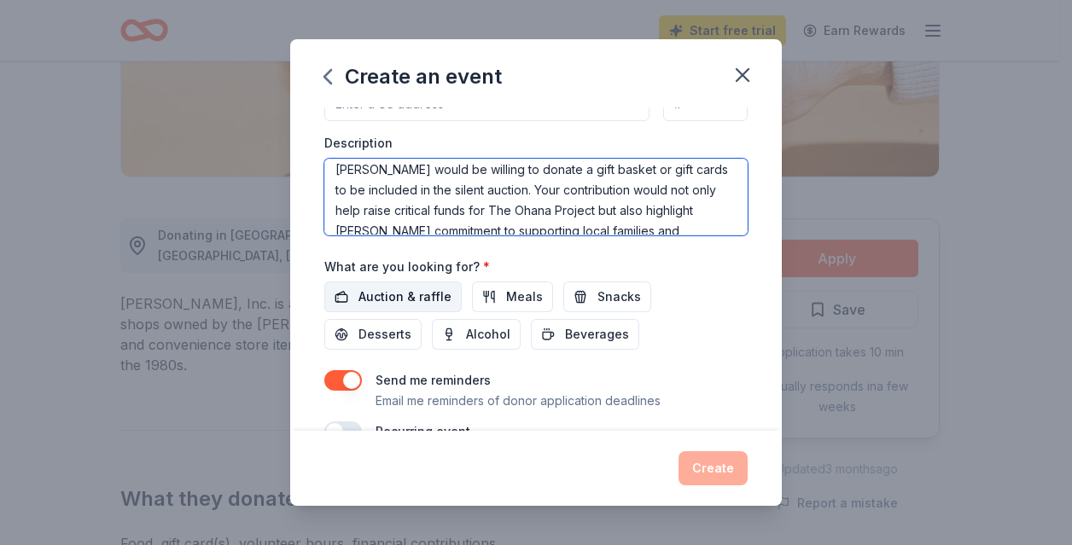
type textarea "On behalf of Walgreens Distribution, we are reaching out to request your suppor…"
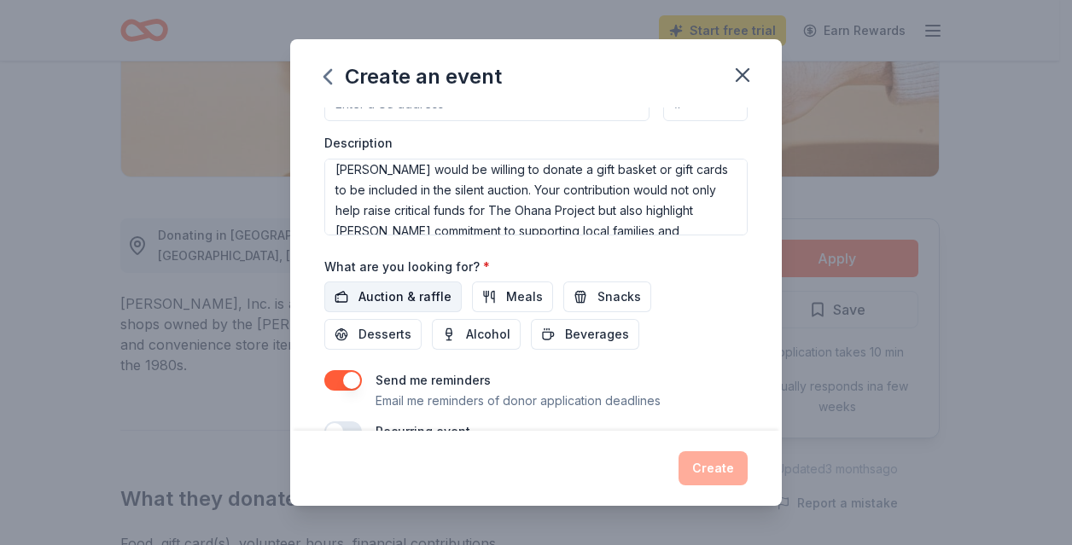
click at [425, 299] on span "Auction & raffle" at bounding box center [404, 297] width 93 height 20
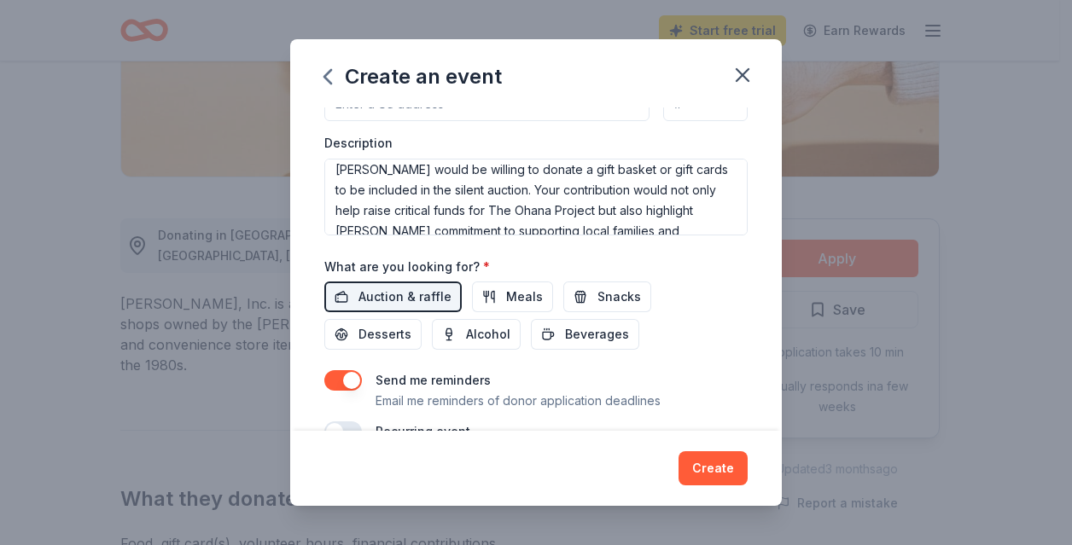
scroll to position [496, 0]
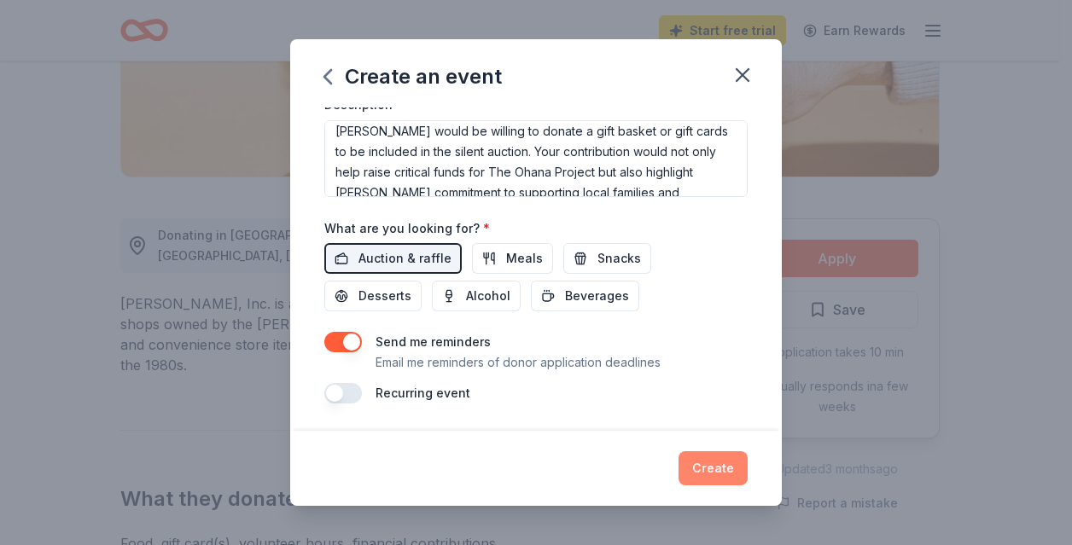
click at [713, 472] on button "Create" at bounding box center [712, 468] width 69 height 34
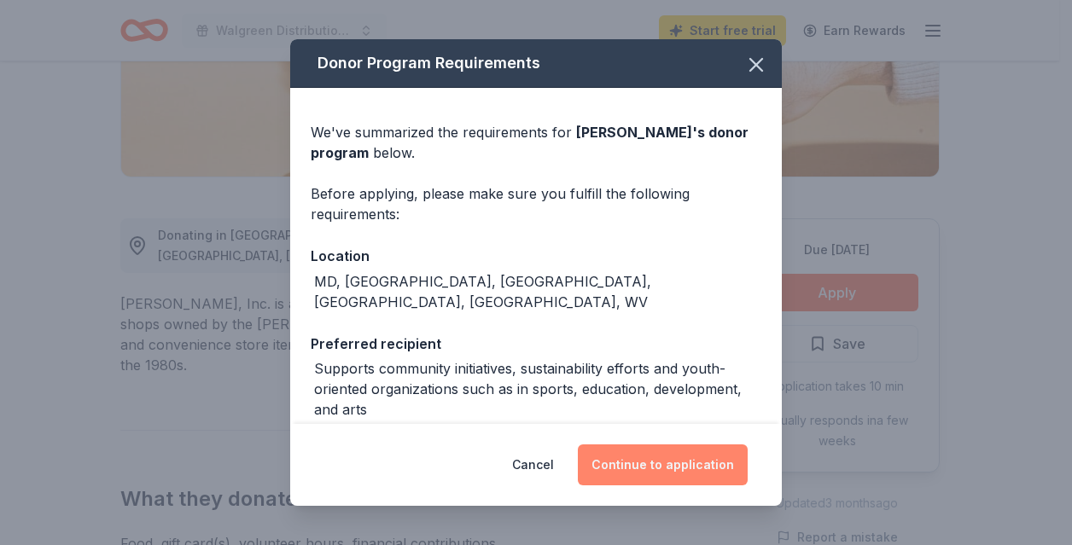
click at [680, 462] on button "Continue to application" at bounding box center [663, 465] width 170 height 41
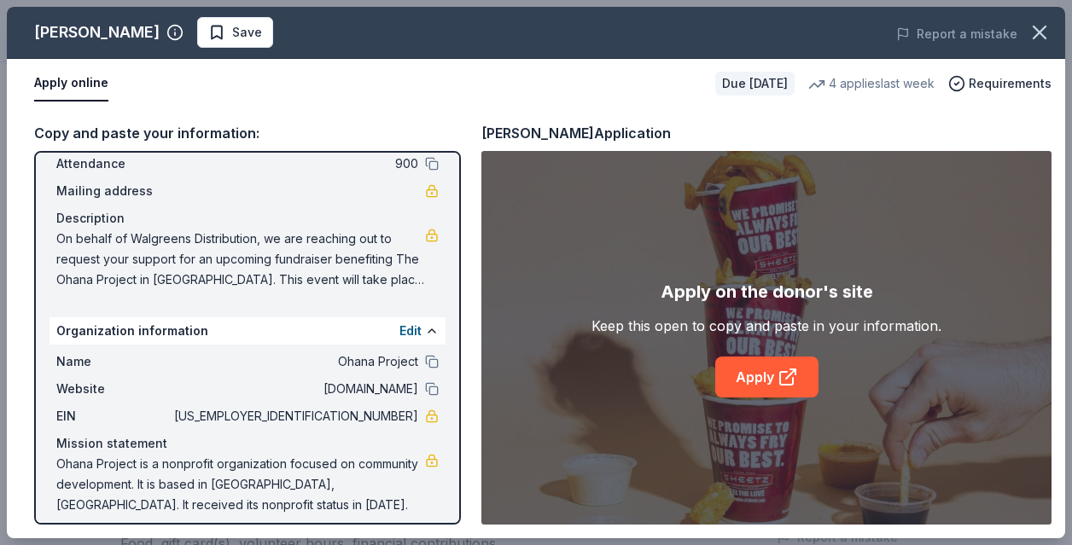
scroll to position [114, 0]
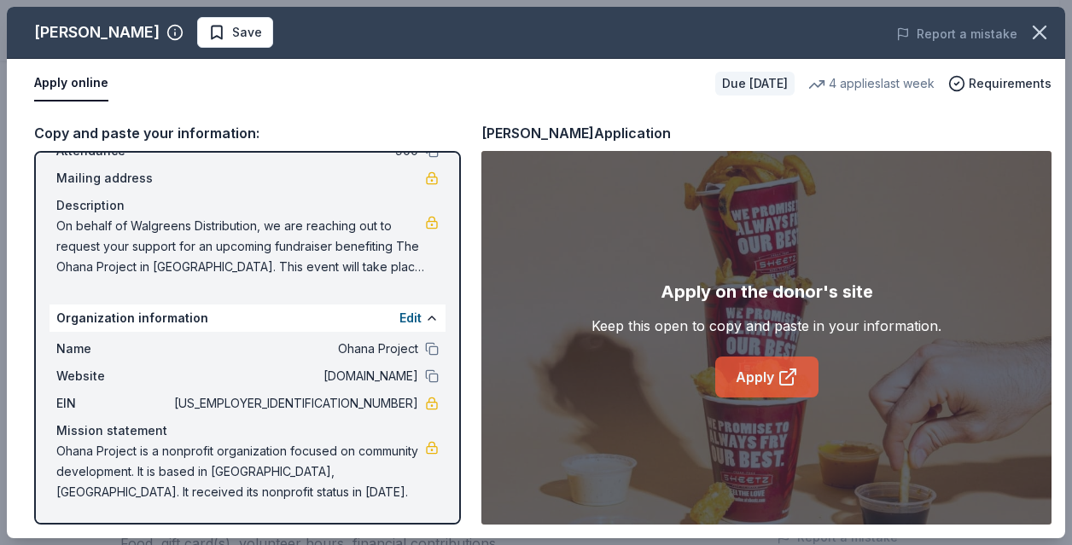
click at [778, 368] on icon at bounding box center [787, 377] width 20 height 20
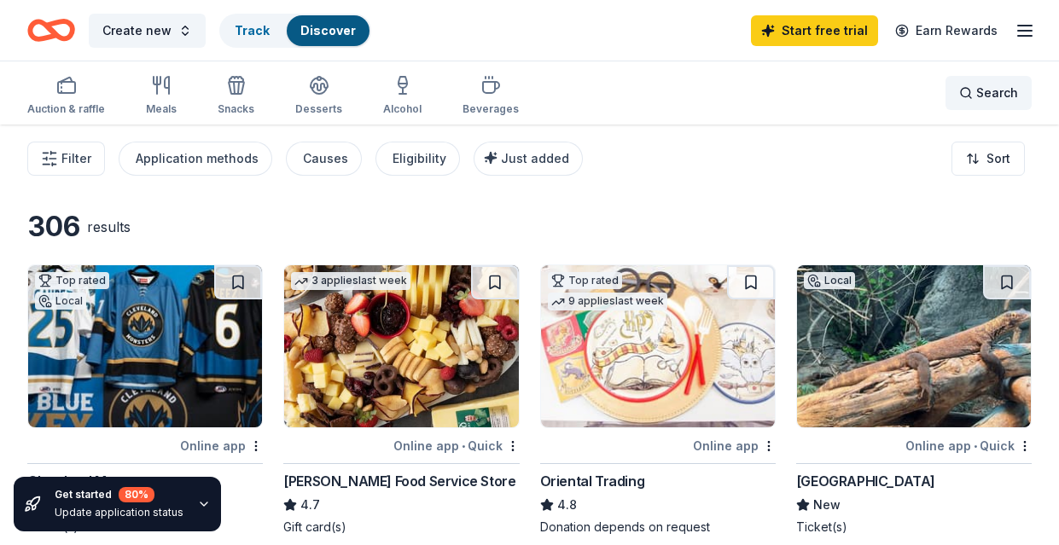
click at [984, 90] on span "Search" at bounding box center [997, 93] width 42 height 20
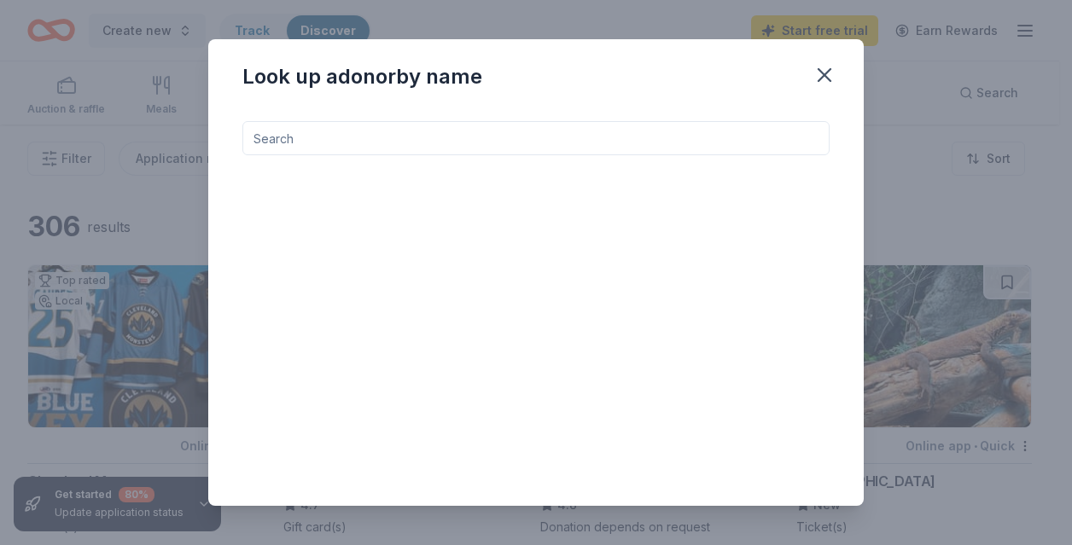
click at [358, 142] on input at bounding box center [535, 138] width 587 height 34
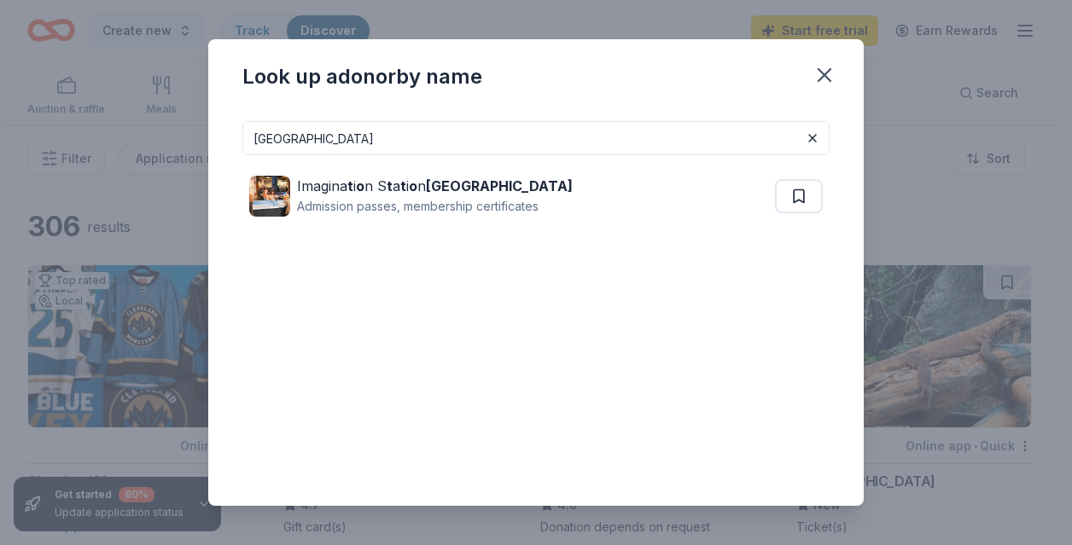
type input "Toledo"
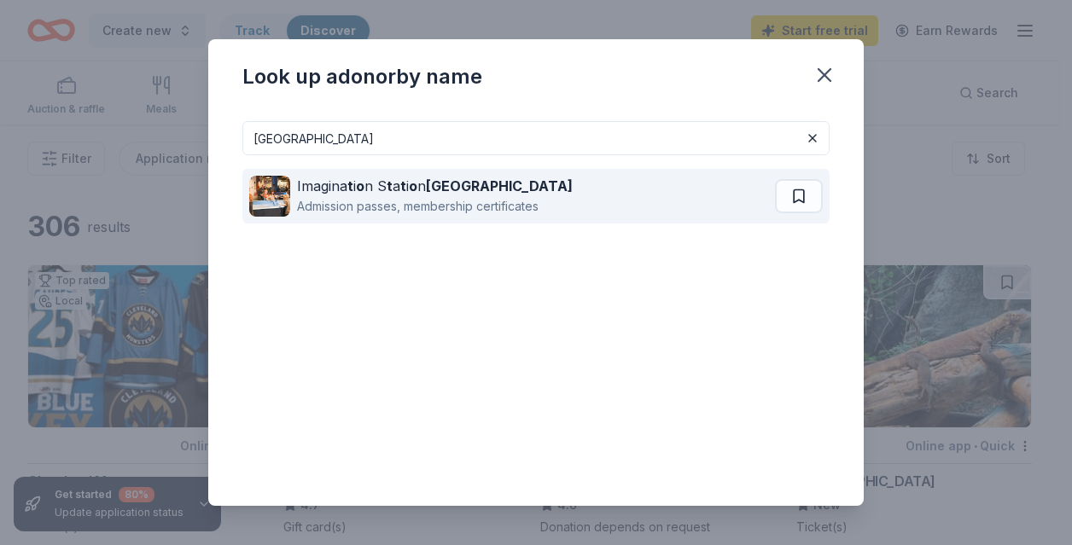
click at [358, 186] on strong "o" at bounding box center [360, 185] width 9 height 17
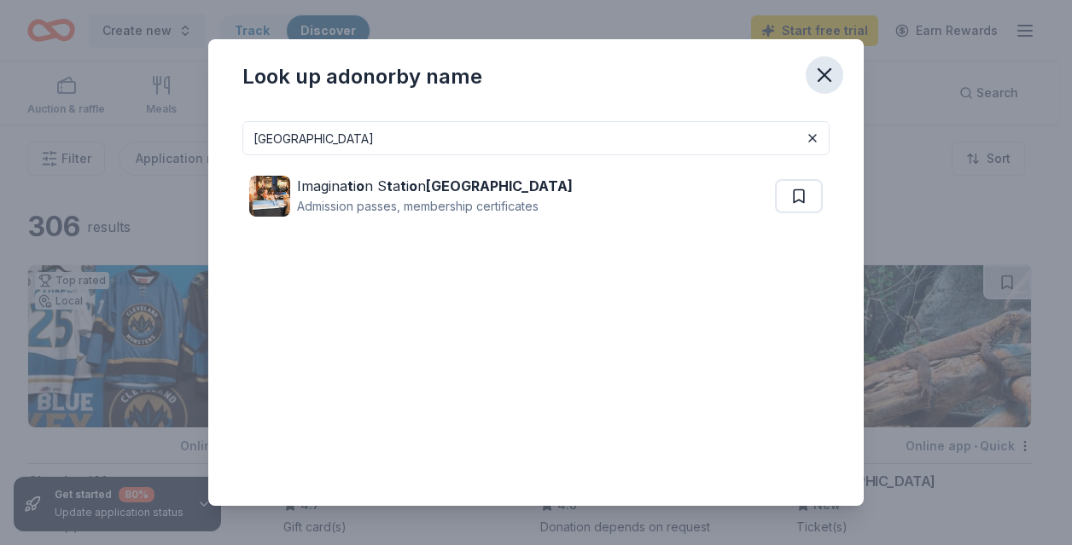
drag, startPoint x: 821, startPoint y: 73, endPoint x: 824, endPoint y: 54, distance: 19.1
click at [822, 73] on icon "button" at bounding box center [824, 75] width 12 height 12
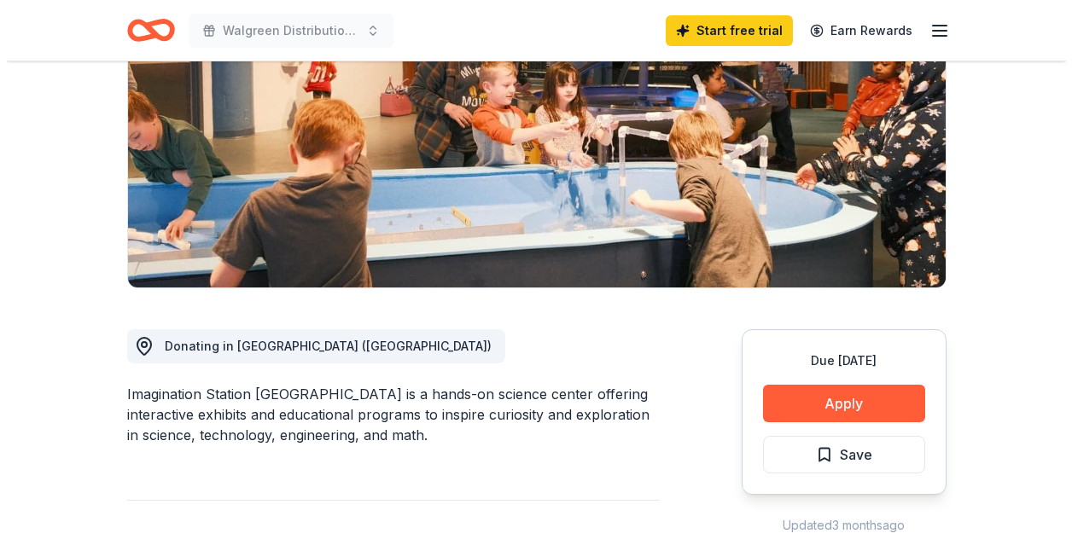
scroll to position [256, 0]
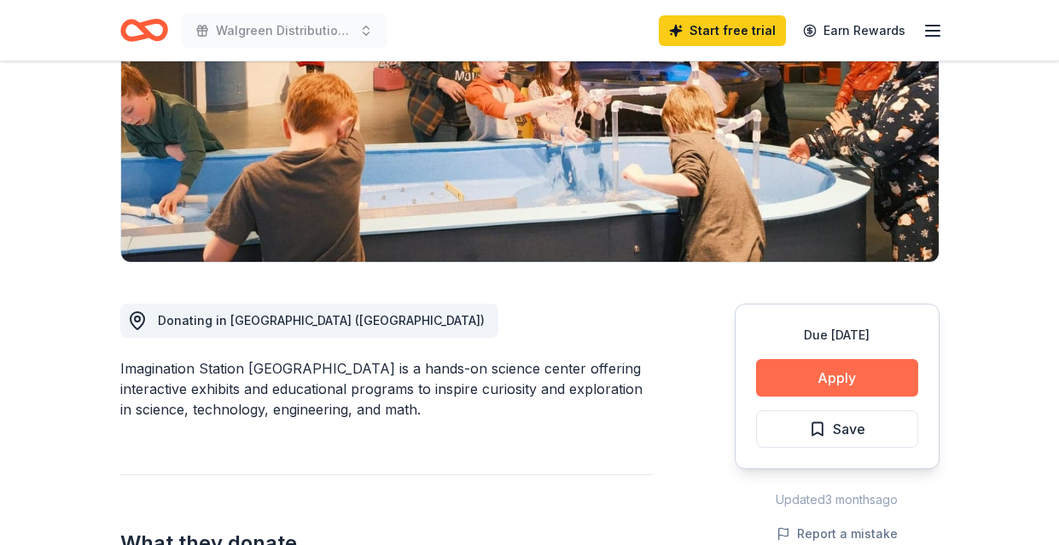
click at [831, 379] on button "Apply" at bounding box center [837, 378] width 162 height 38
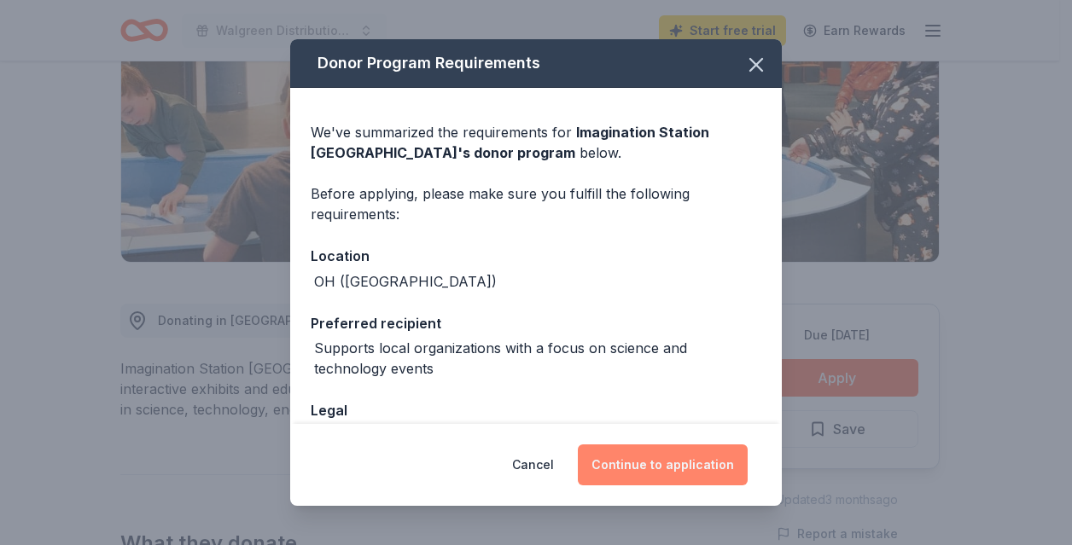
click at [667, 468] on button "Continue to application" at bounding box center [663, 465] width 170 height 41
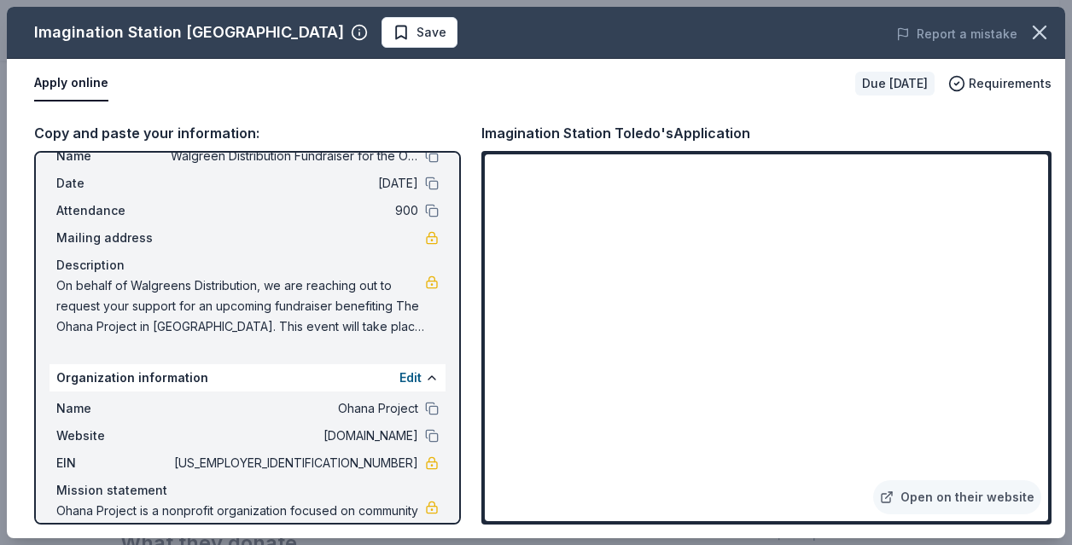
scroll to position [0, 0]
